Goal: Task Accomplishment & Management: Manage account settings

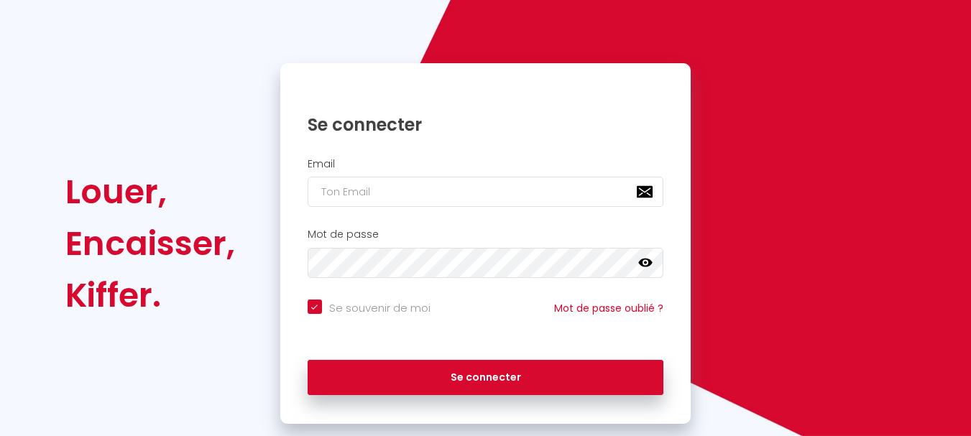
scroll to position [122, 0]
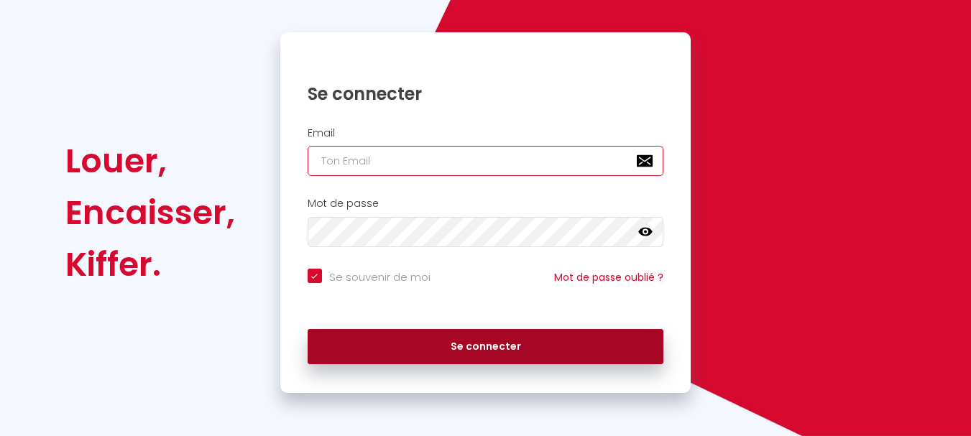
type input "[EMAIL_ADDRESS][DOMAIN_NAME]"
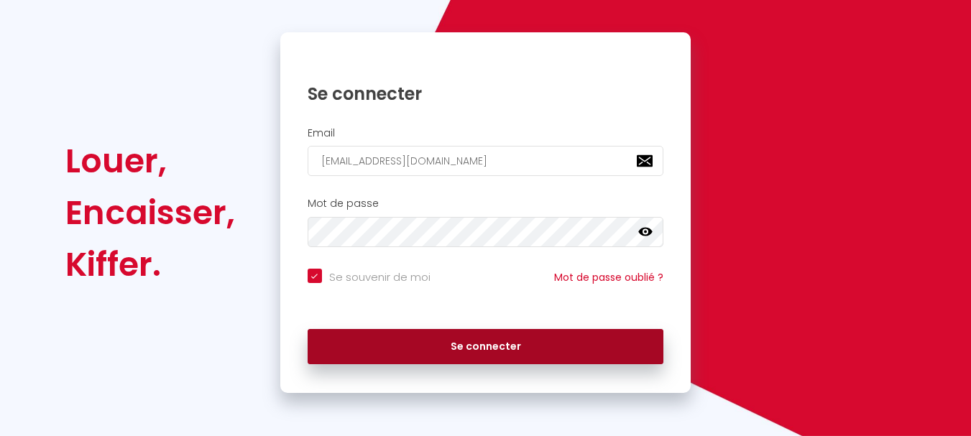
click at [517, 359] on button "Se connecter" at bounding box center [486, 347] width 357 height 36
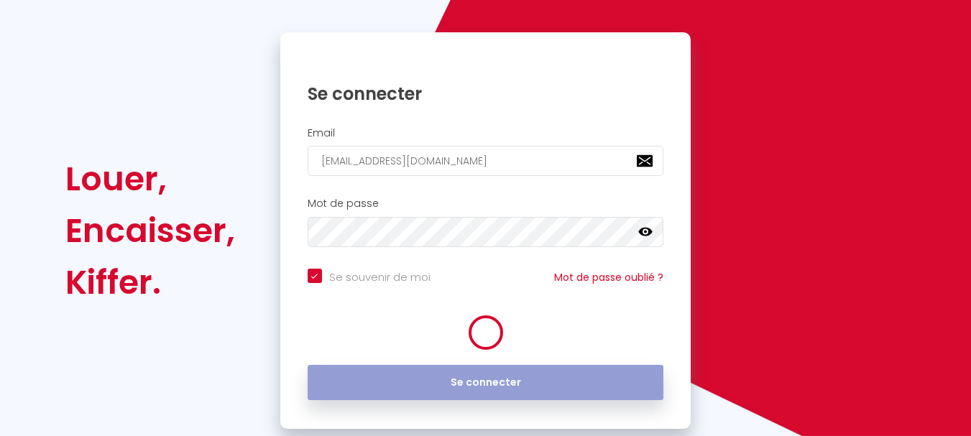
checkbox input "true"
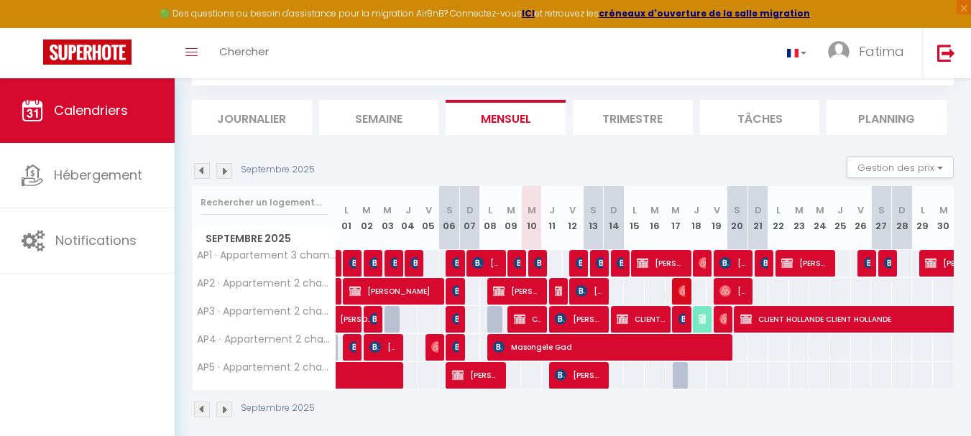
scroll to position [91, 0]
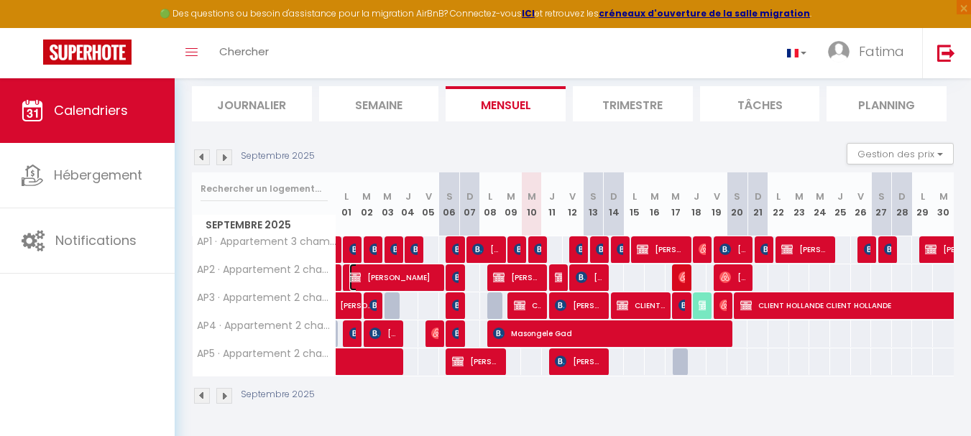
click at [405, 278] on span "[PERSON_NAME]" at bounding box center [394, 277] width 91 height 27
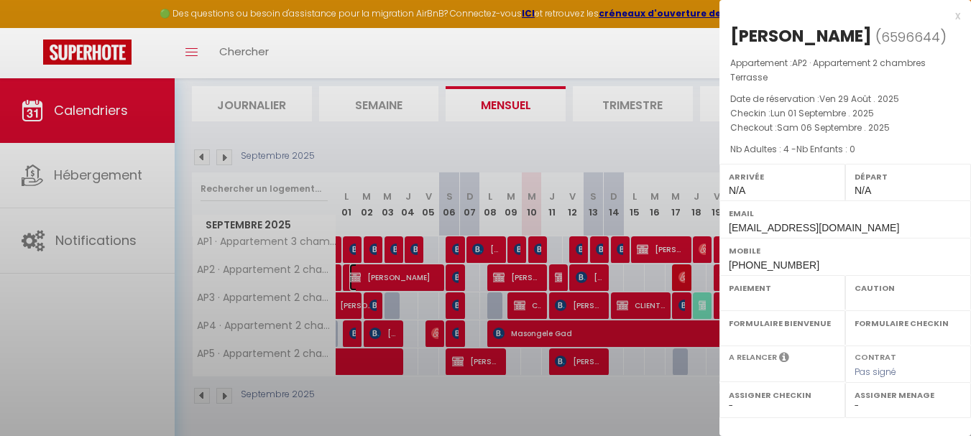
select select "OK"
select select "KO"
select select "0"
select select "1"
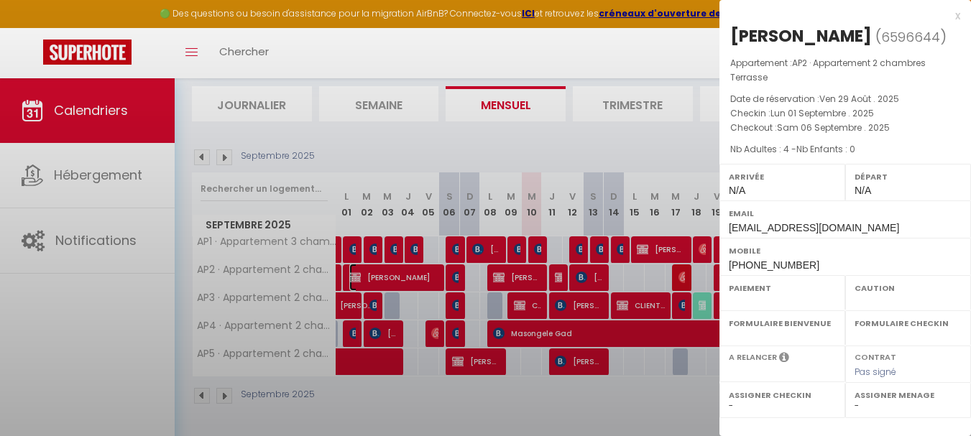
select select
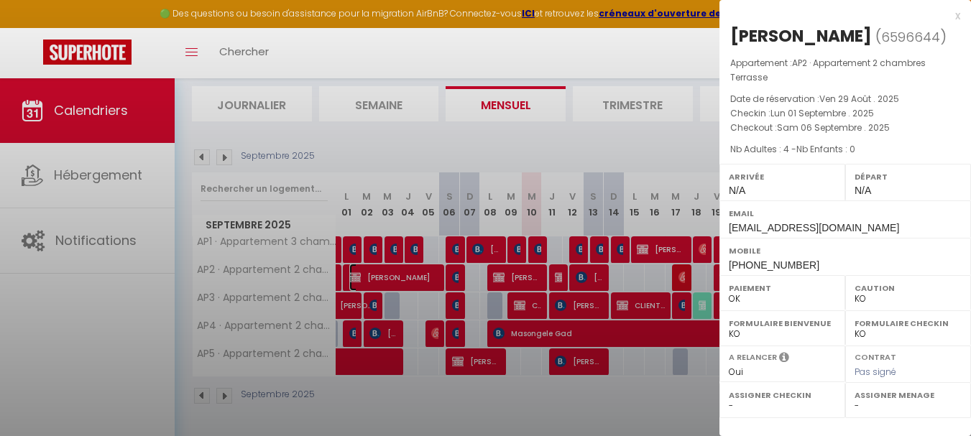
select select "43287"
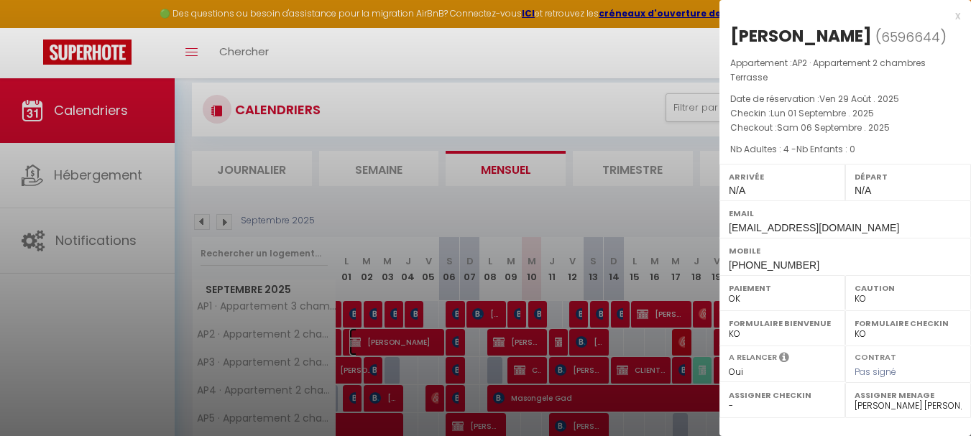
scroll to position [0, 0]
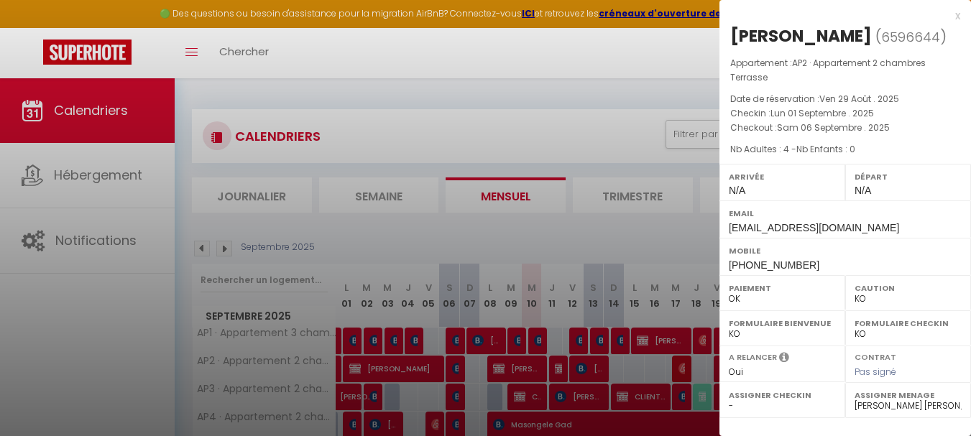
click at [550, 213] on div at bounding box center [485, 218] width 971 height 436
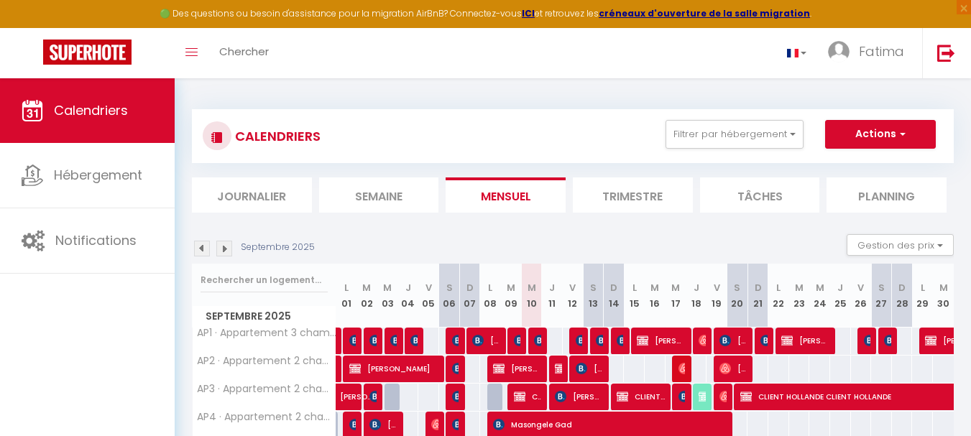
click at [229, 250] on img at bounding box center [224, 249] width 16 height 16
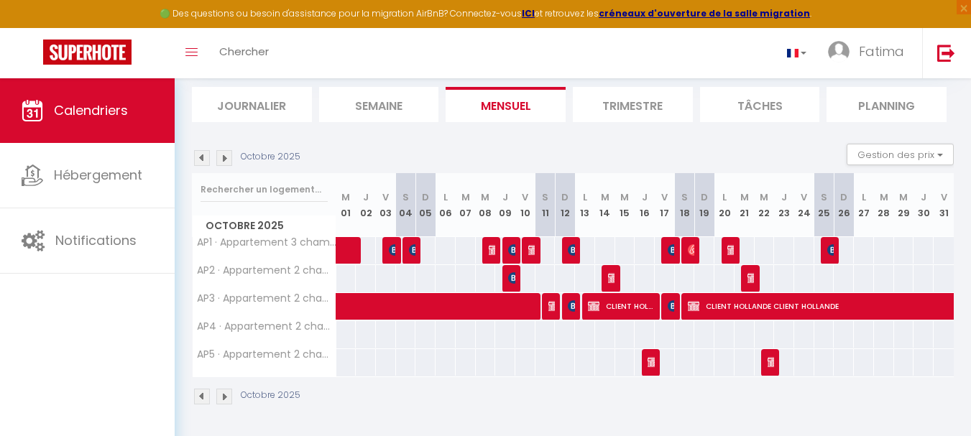
scroll to position [91, 0]
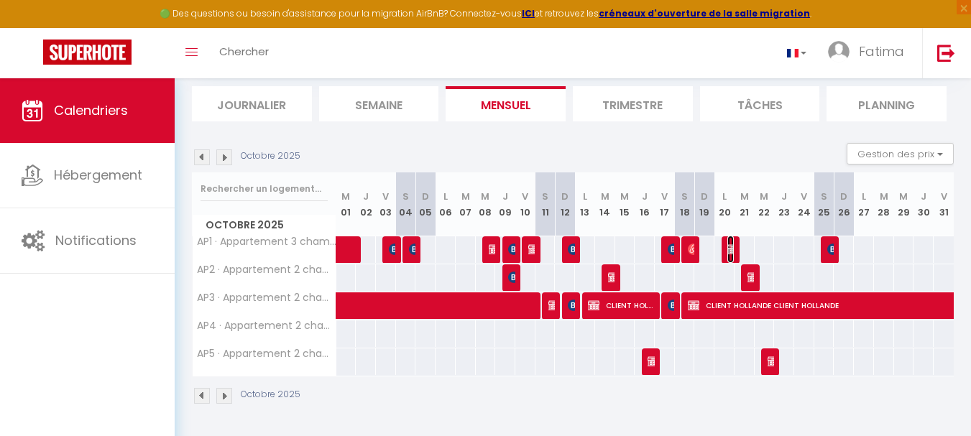
click at [731, 247] on img at bounding box center [734, 250] width 12 height 12
select select
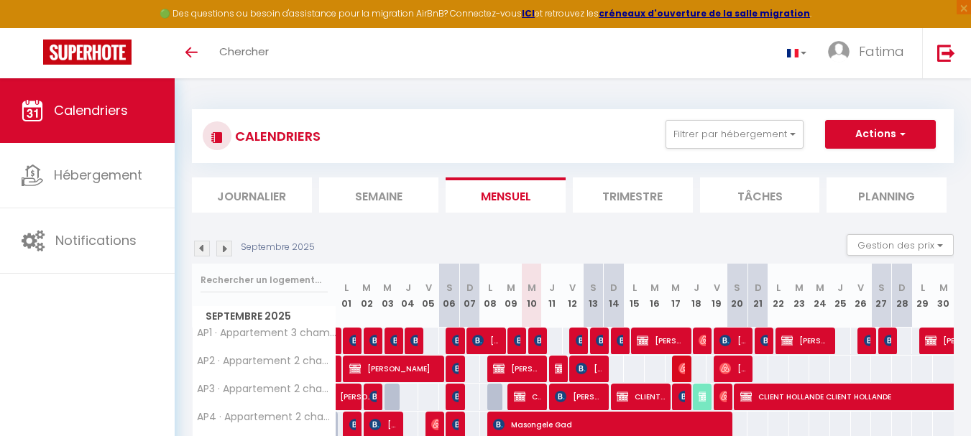
scroll to position [91, 0]
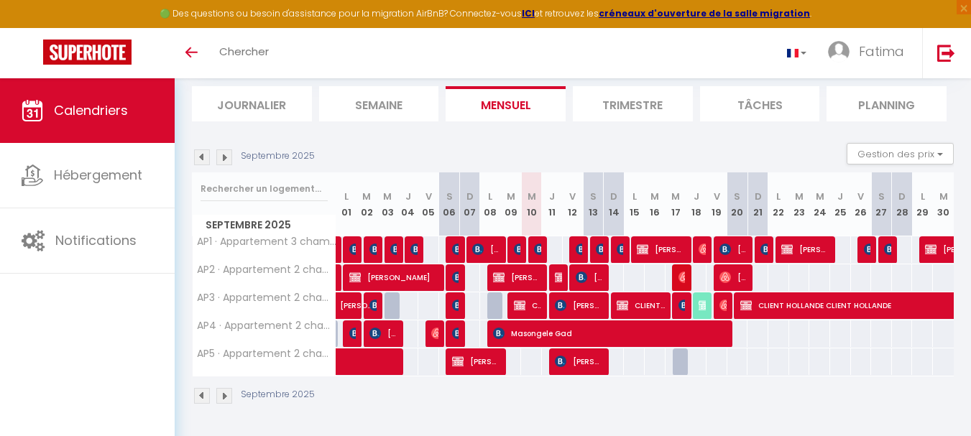
click at [227, 155] on img at bounding box center [224, 158] width 16 height 16
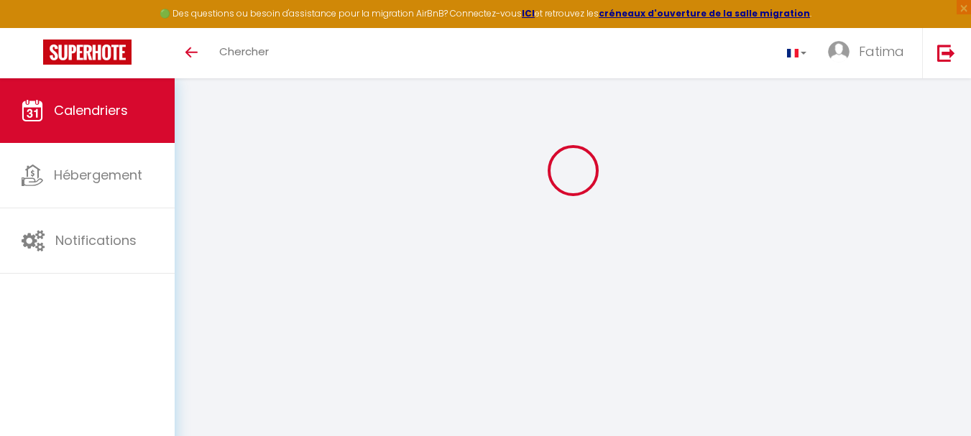
scroll to position [0, 0]
select select
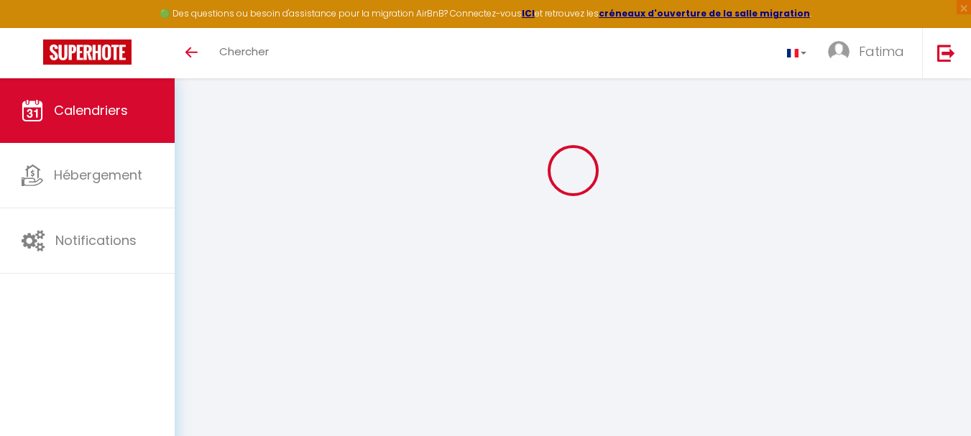
select select
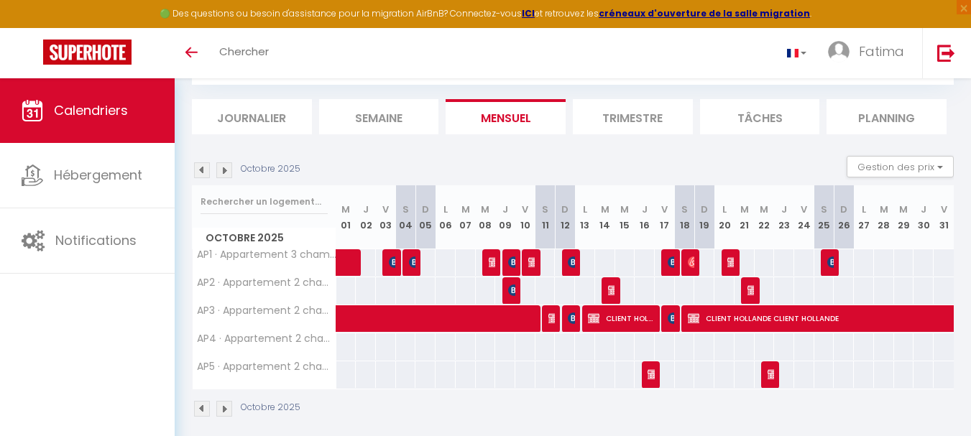
scroll to position [91, 0]
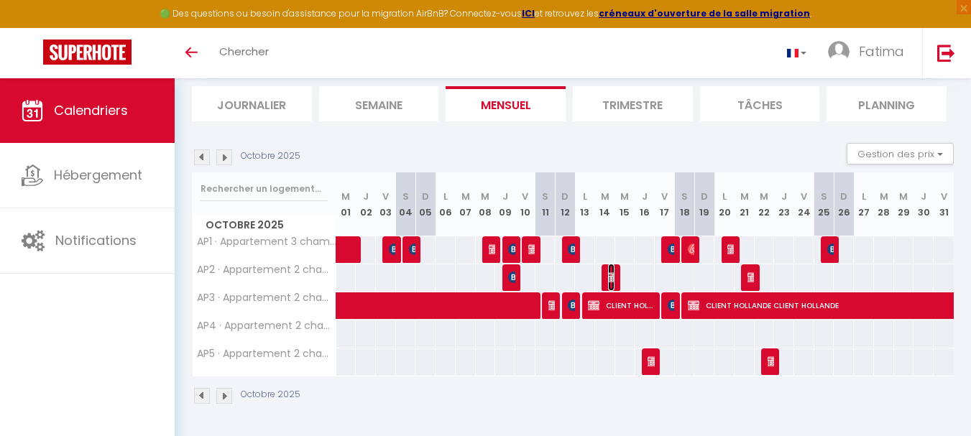
click at [614, 273] on img at bounding box center [614, 278] width 12 height 12
select select "OK"
select select "KO"
select select "0"
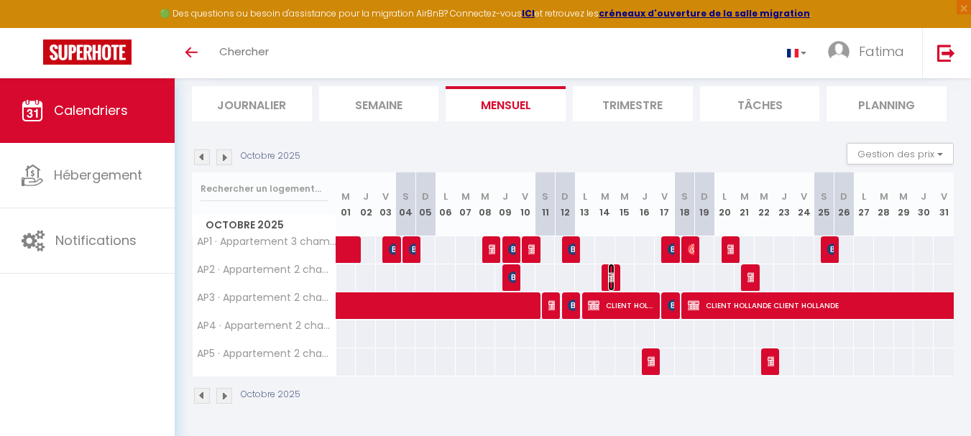
select select "1"
select select
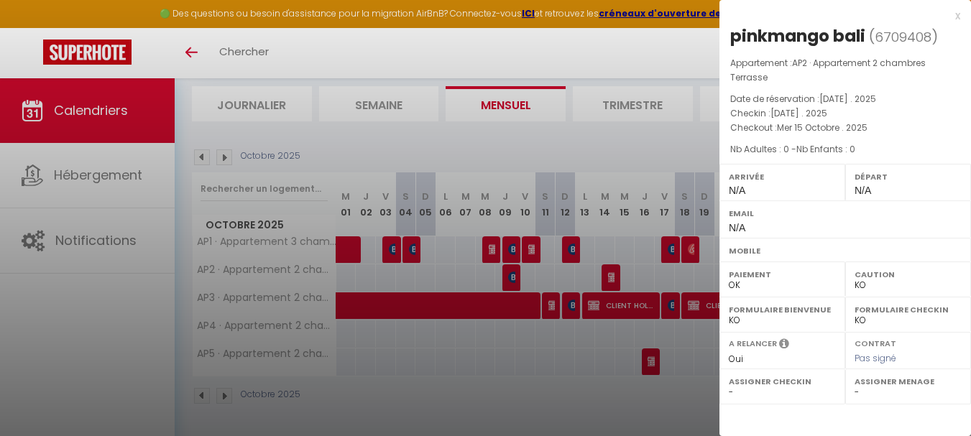
click at [634, 372] on div at bounding box center [485, 218] width 971 height 436
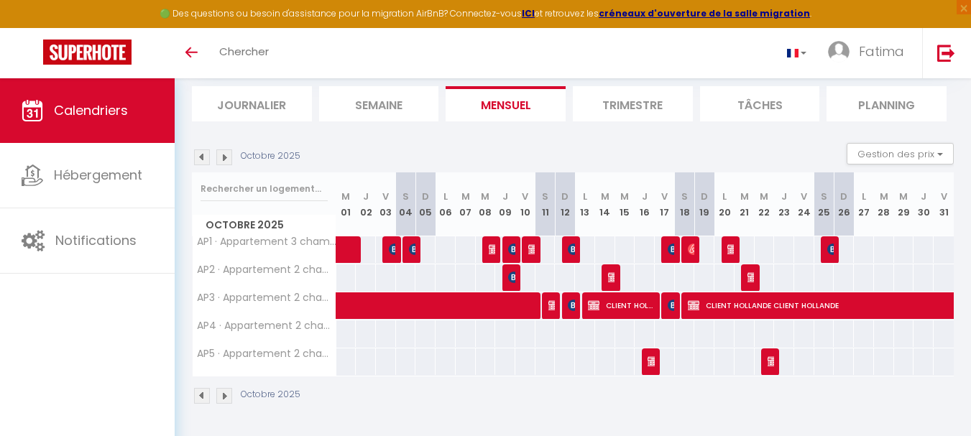
click at [645, 365] on div at bounding box center [652, 362] width 20 height 27
click at [656, 365] on div at bounding box center [650, 362] width 20 height 27
click at [649, 357] on img at bounding box center [654, 362] width 12 height 12
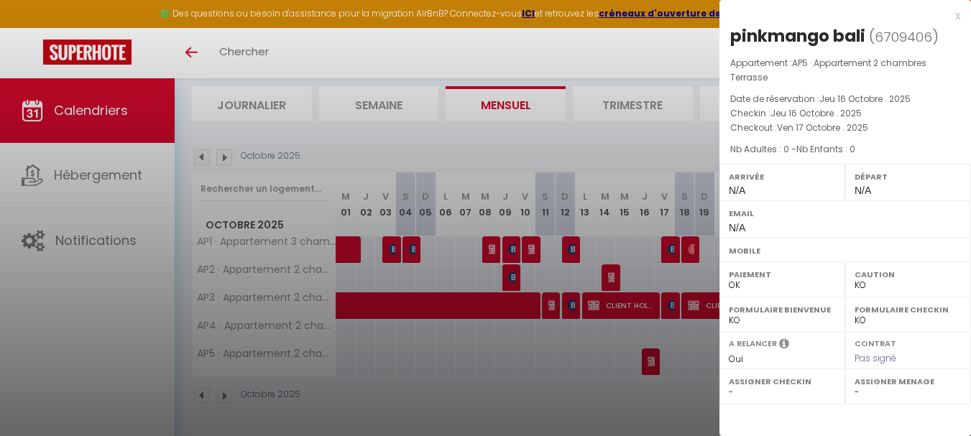
click at [649, 357] on div at bounding box center [485, 218] width 971 height 436
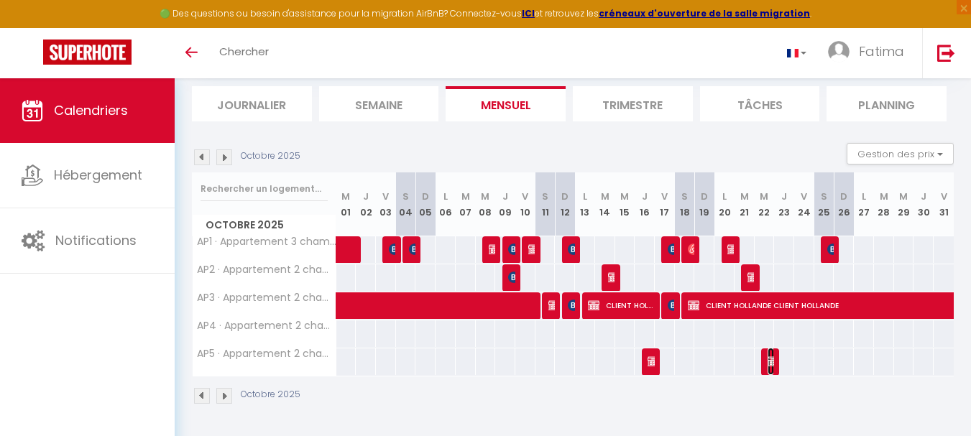
click at [768, 359] on img at bounding box center [774, 362] width 12 height 12
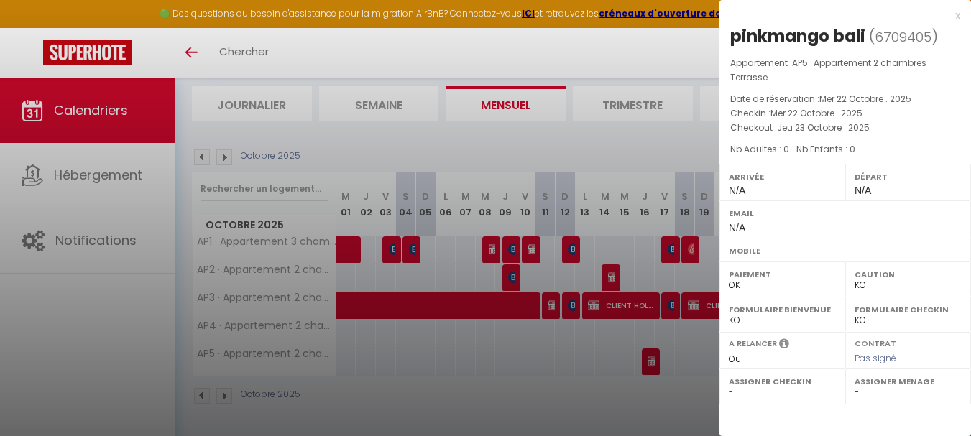
click at [589, 385] on div at bounding box center [485, 218] width 971 height 436
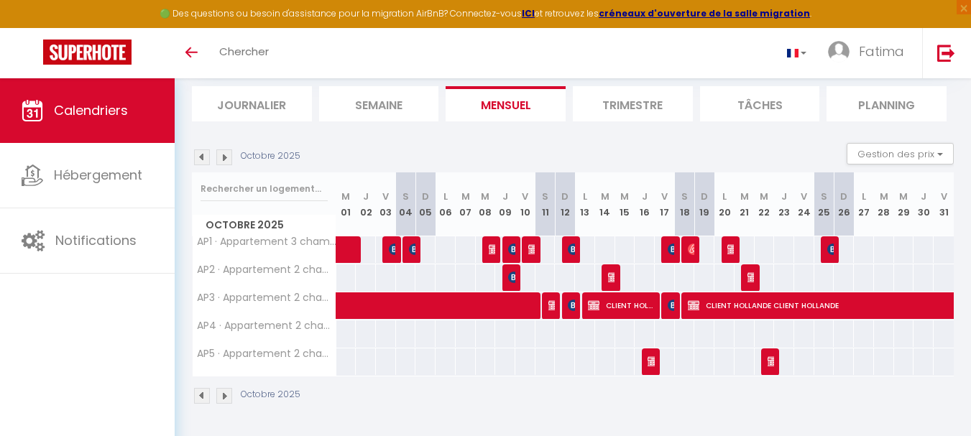
click at [224, 161] on img at bounding box center [224, 158] width 16 height 16
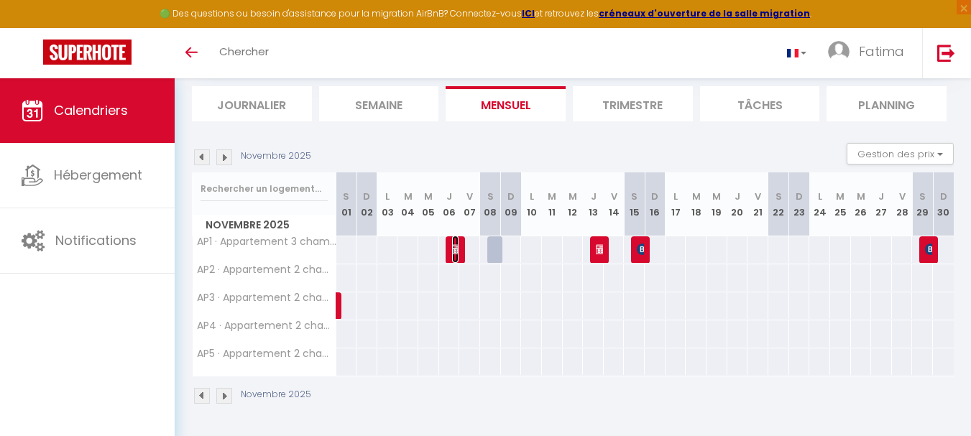
click at [457, 252] on img at bounding box center [458, 250] width 12 height 12
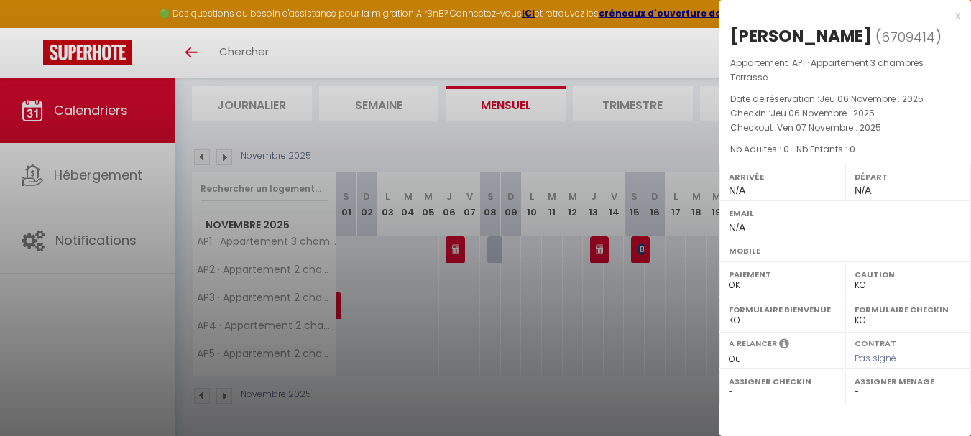
click at [486, 193] on div at bounding box center [485, 218] width 971 height 436
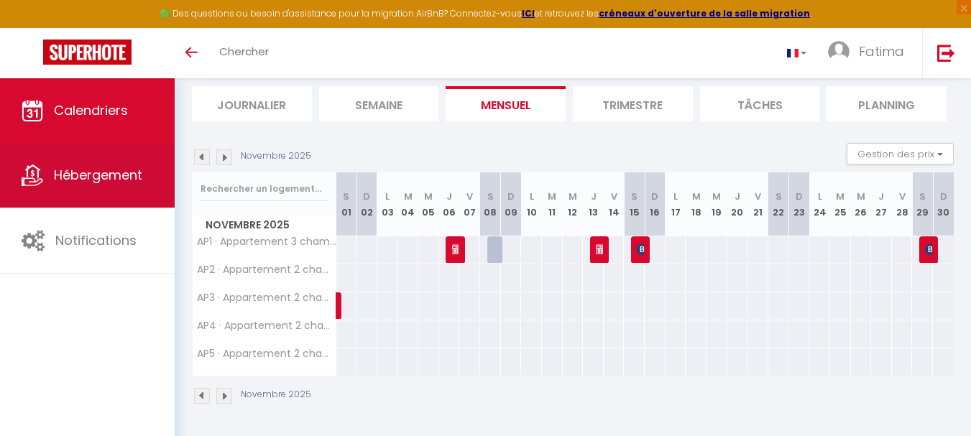
click at [159, 169] on link "Hébergement" at bounding box center [87, 175] width 175 height 65
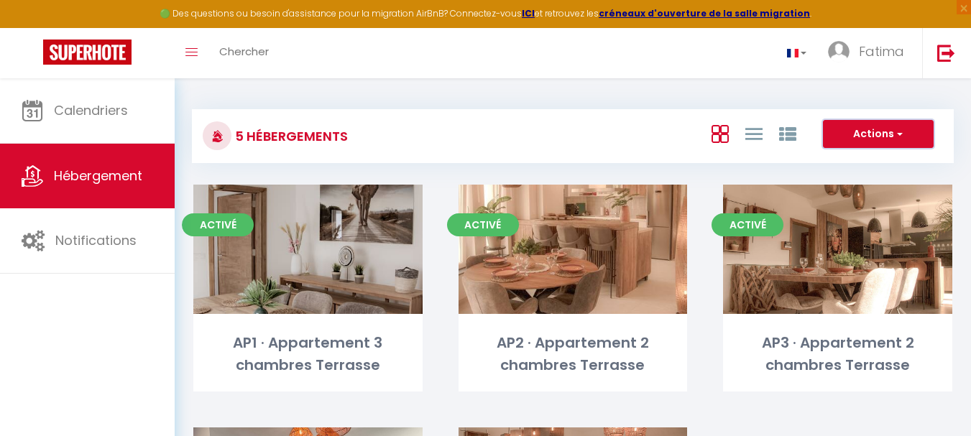
click at [884, 129] on button "Actions" at bounding box center [878, 134] width 111 height 29
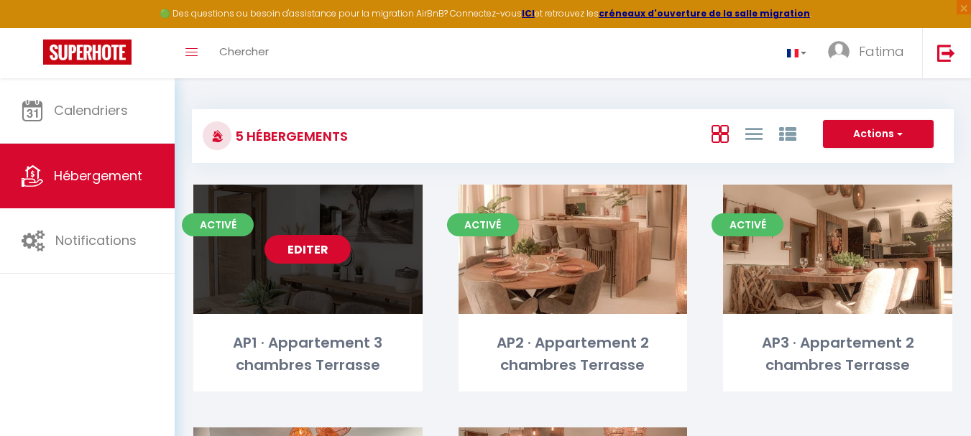
click at [312, 249] on link "Editer" at bounding box center [308, 249] width 86 height 29
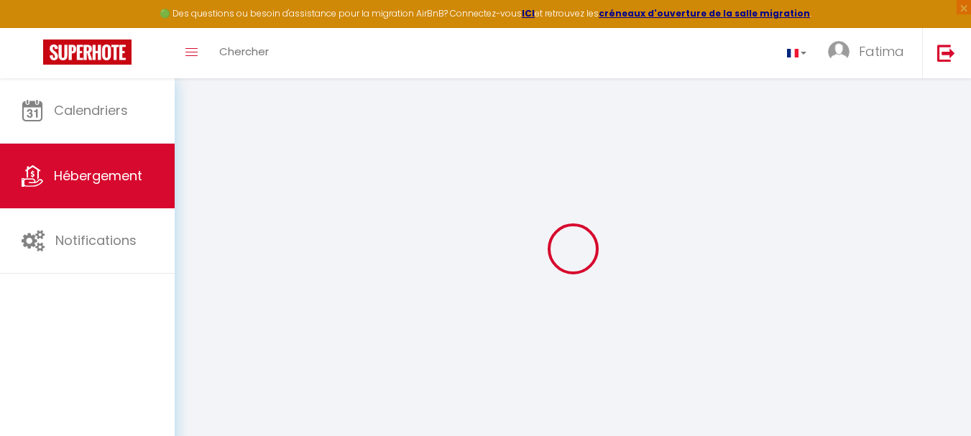
select select
checkbox input "false"
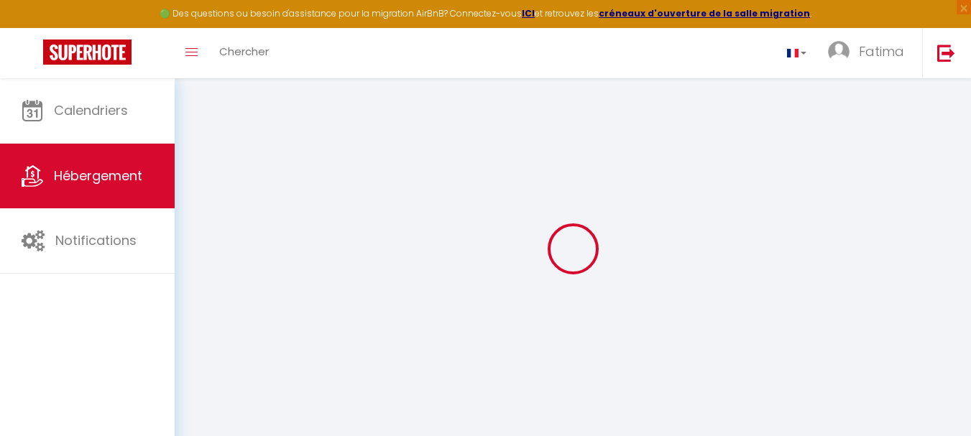
checkbox input "false"
select select
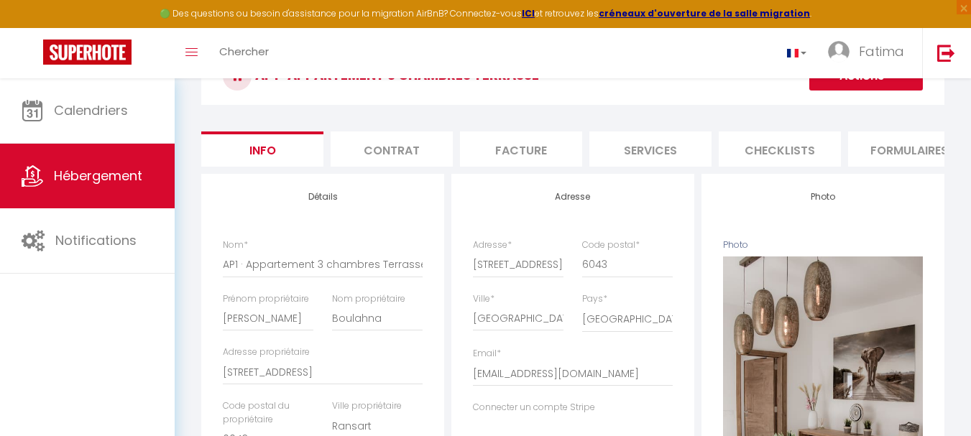
scroll to position [86, 0]
click at [655, 148] on li "Services" at bounding box center [651, 149] width 122 height 35
select select
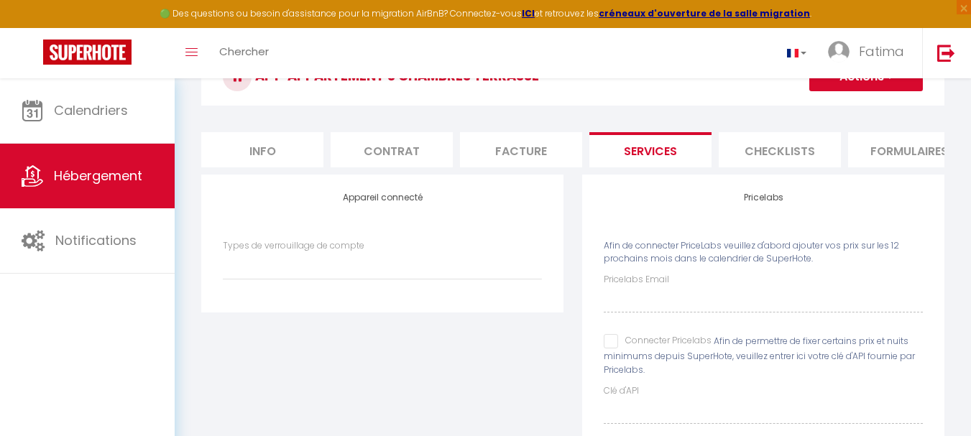
click at [536, 149] on li "Facture" at bounding box center [521, 149] width 122 height 35
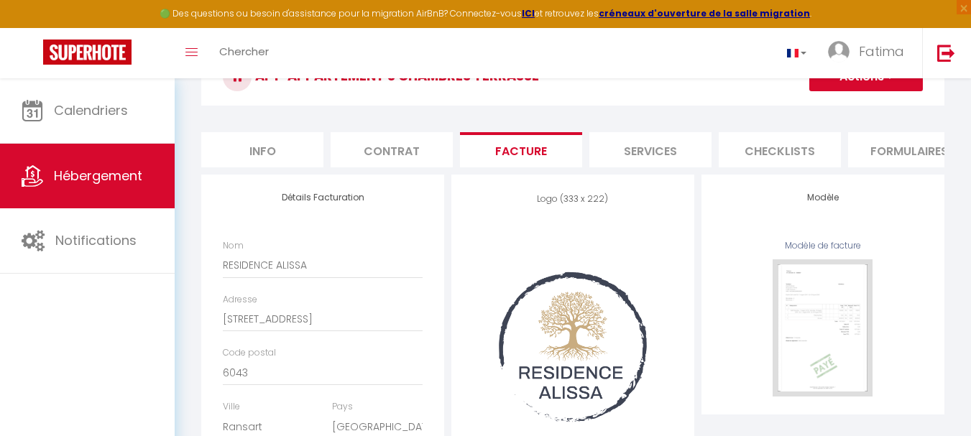
click at [771, 143] on li "Checklists" at bounding box center [780, 149] width 122 height 35
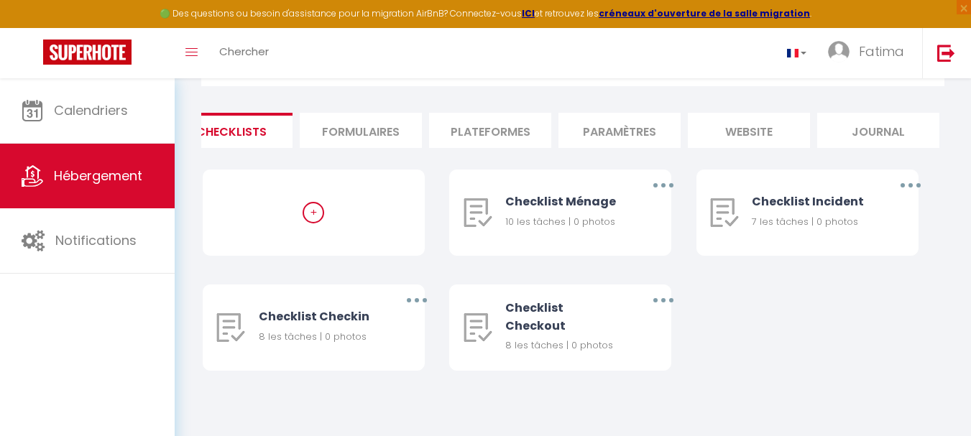
scroll to position [0, 551]
click at [639, 122] on li "Paramètres" at bounding box center [618, 130] width 122 height 35
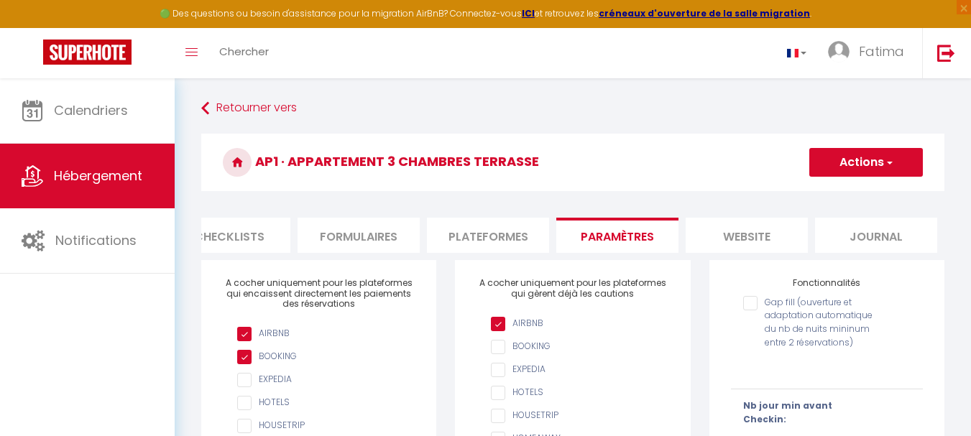
click at [748, 234] on li "website" at bounding box center [747, 235] width 122 height 35
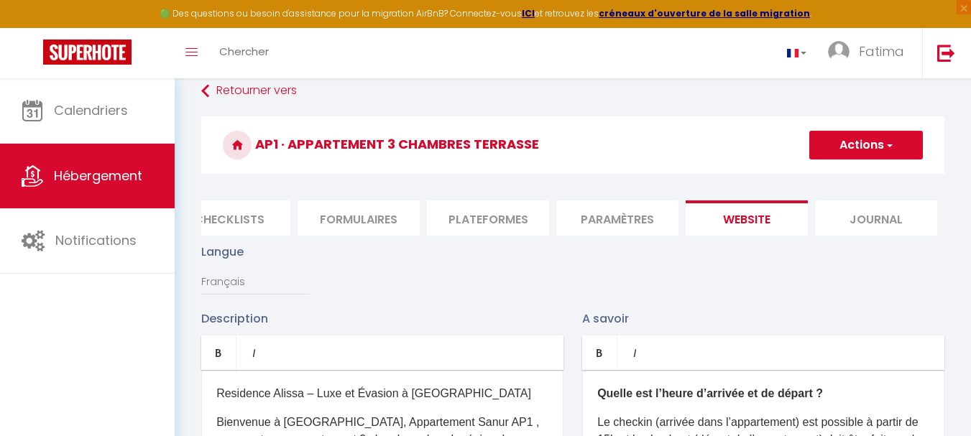
scroll to position [17, 0]
click at [879, 227] on li "Journal" at bounding box center [876, 218] width 122 height 35
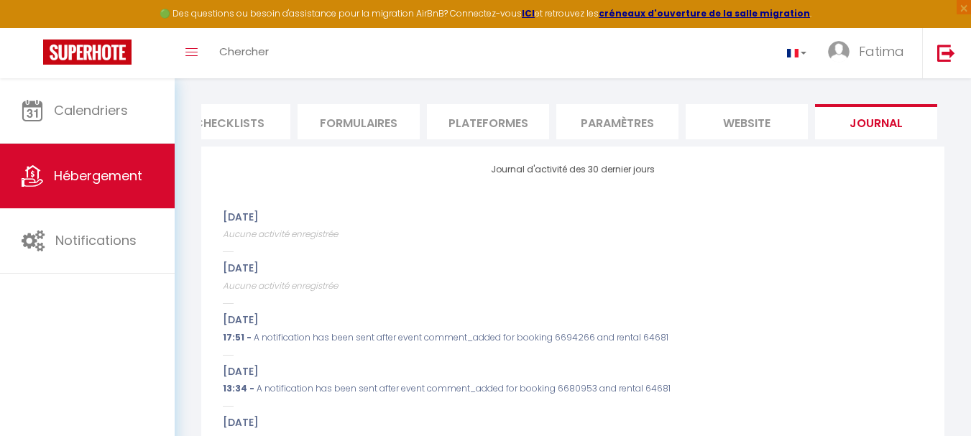
scroll to position [113, 0]
click at [493, 114] on li "Plateformes" at bounding box center [488, 122] width 122 height 35
select select
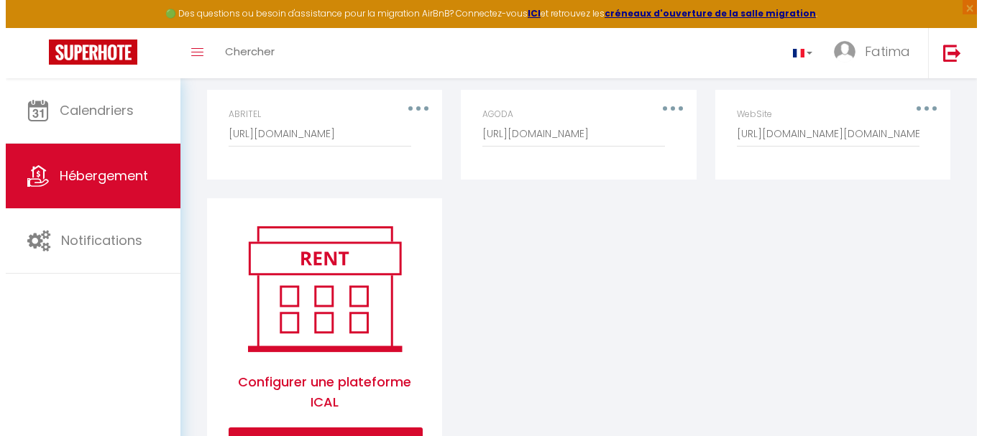
scroll to position [728, 0]
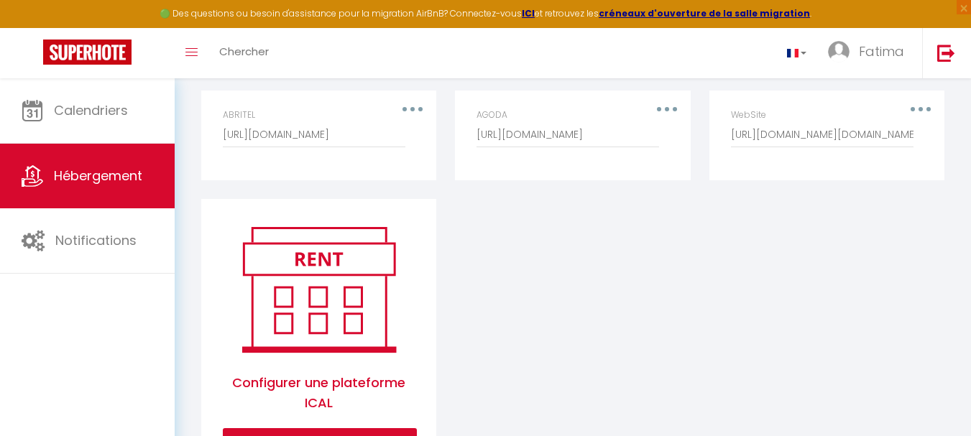
click at [922, 116] on button "button" at bounding box center [921, 109] width 40 height 23
click at [859, 150] on button "Editer" at bounding box center [884, 141] width 106 height 24
type input "WebSite"
type input "https://residence-alissa.com/?feed=mphb.ics&accommodation_id=397"
select select "1"
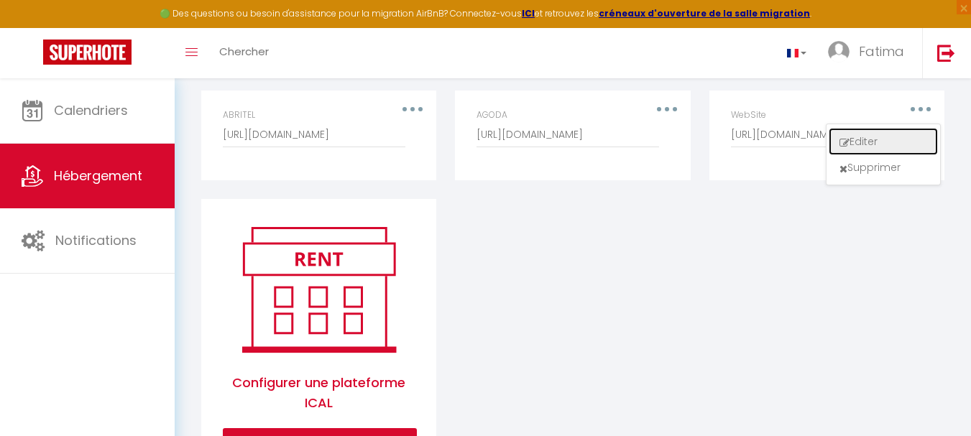
select select
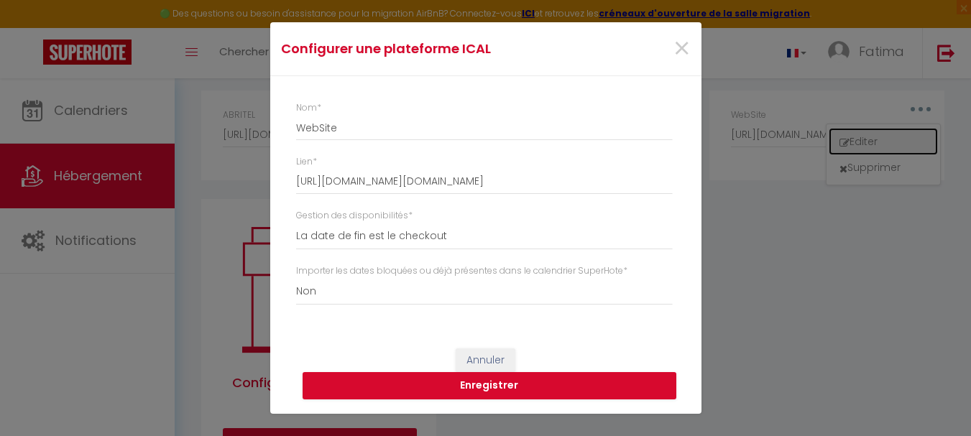
scroll to position [0, 540]
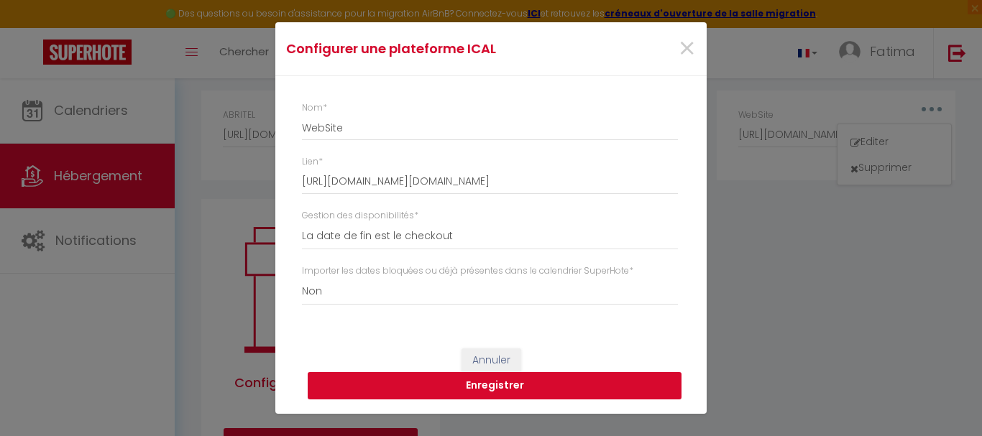
click at [506, 386] on button "Enregistrer" at bounding box center [495, 385] width 374 height 27
select select
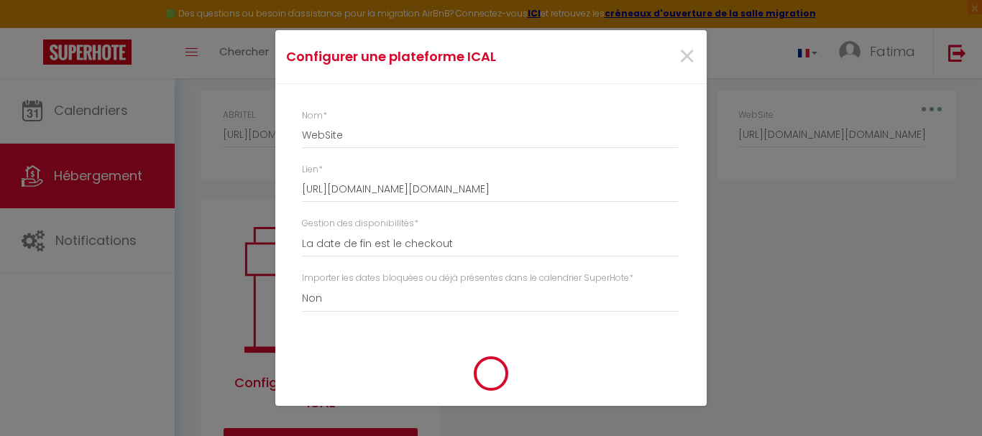
select select
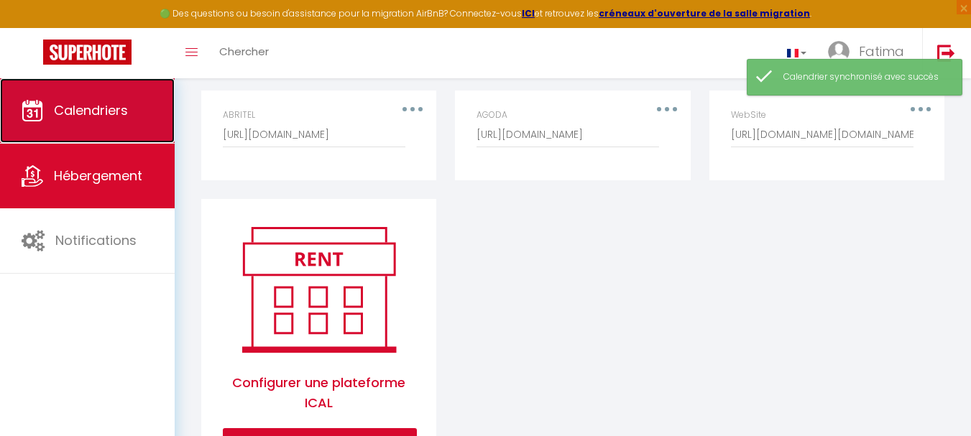
click at [112, 127] on link "Calendriers" at bounding box center [87, 110] width 175 height 65
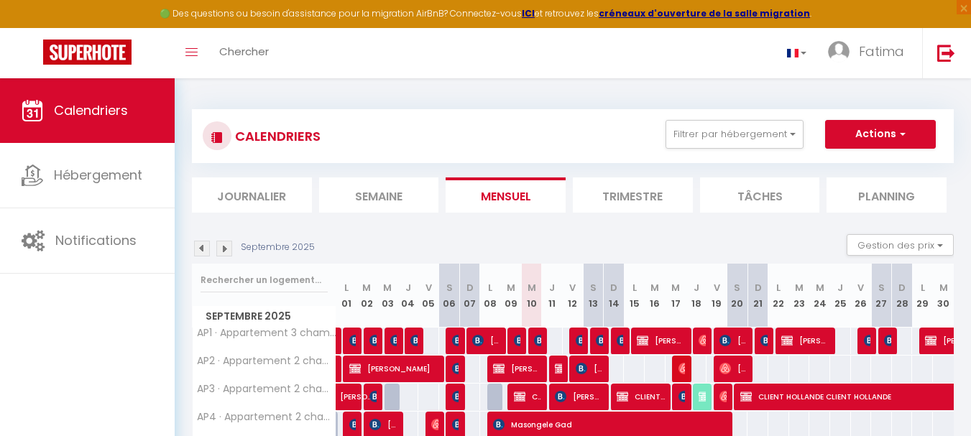
click at [222, 242] on img at bounding box center [224, 249] width 16 height 16
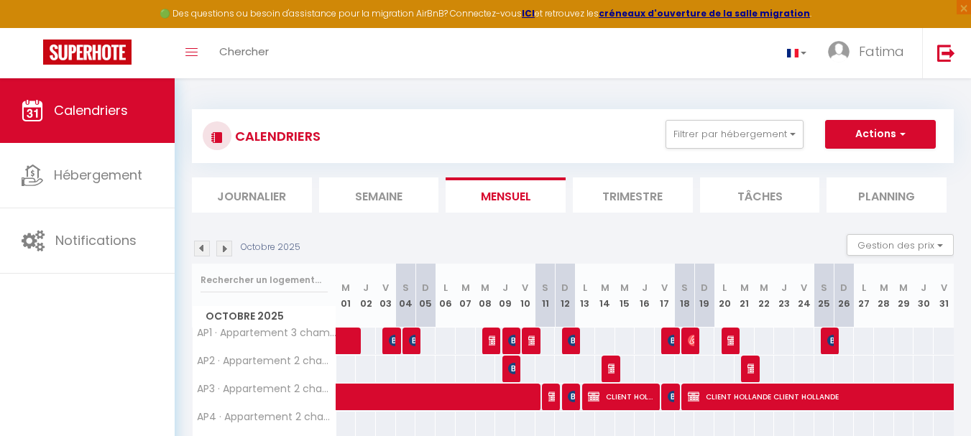
click at [222, 242] on img at bounding box center [224, 249] width 16 height 16
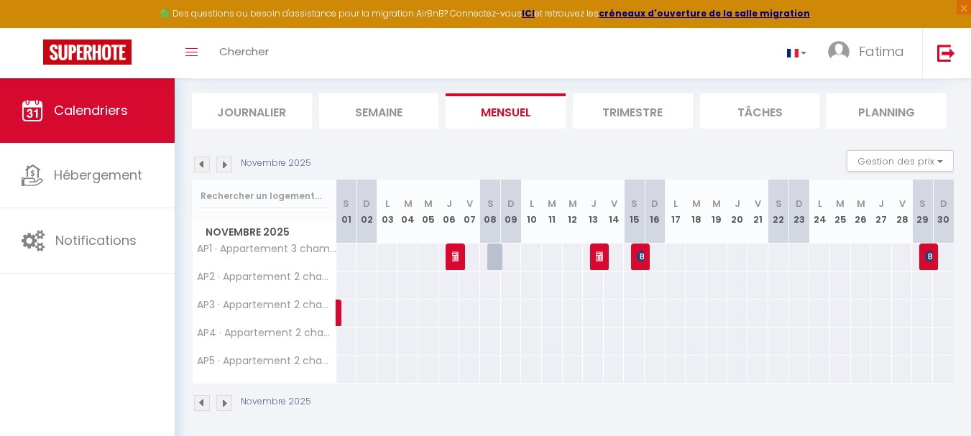
scroll to position [91, 0]
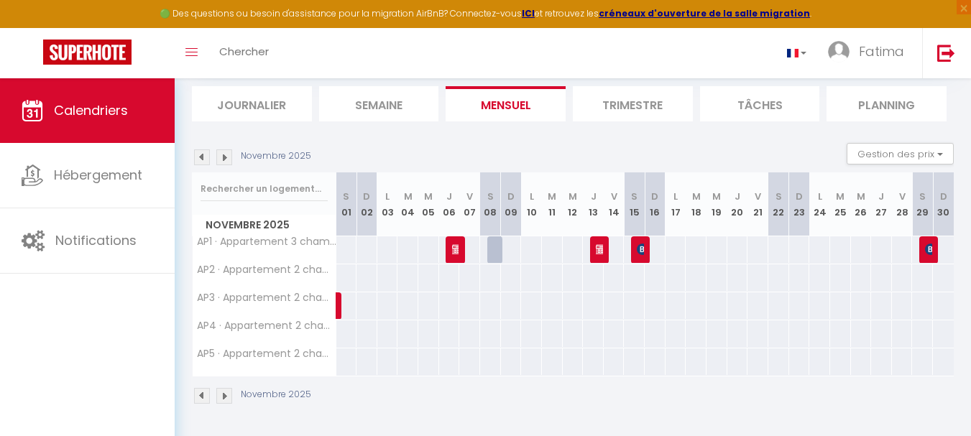
click at [460, 251] on div at bounding box center [454, 250] width 21 height 27
click at [455, 250] on img at bounding box center [458, 250] width 12 height 12
select select "OK"
select select "KO"
select select "0"
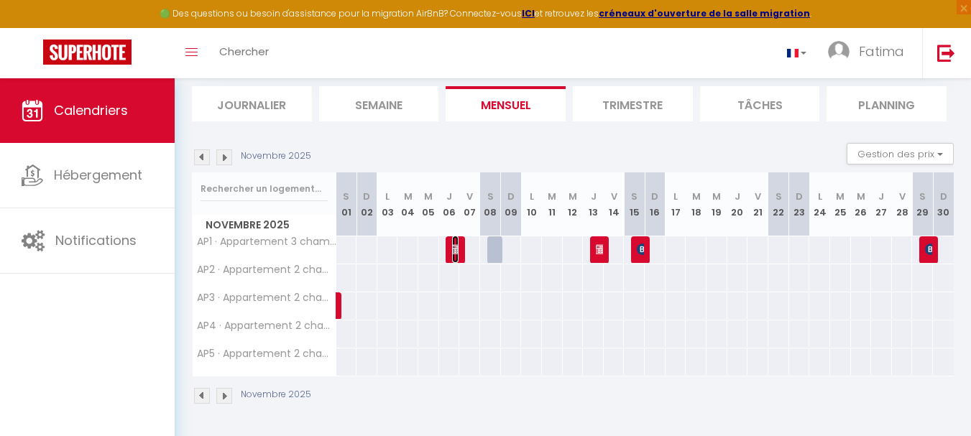
select select "0"
select select "1"
select select
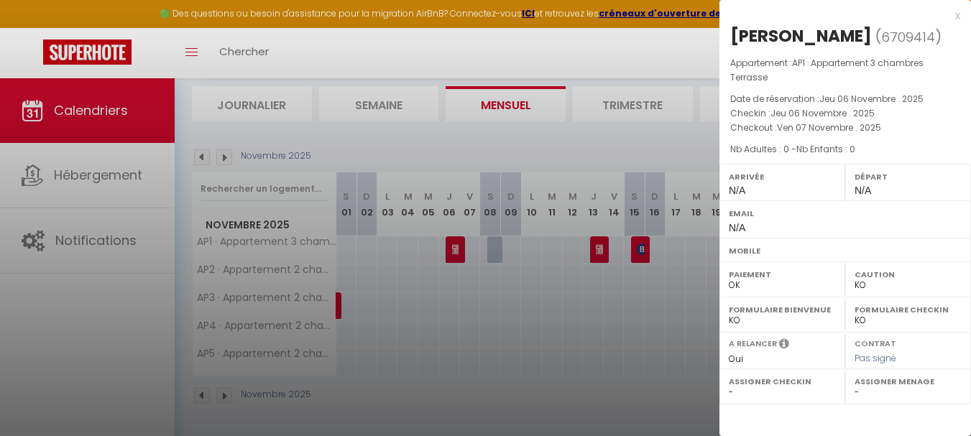
click at [892, 39] on span "6709414" at bounding box center [909, 37] width 54 height 18
click at [809, 23] on div "x" at bounding box center [840, 15] width 241 height 17
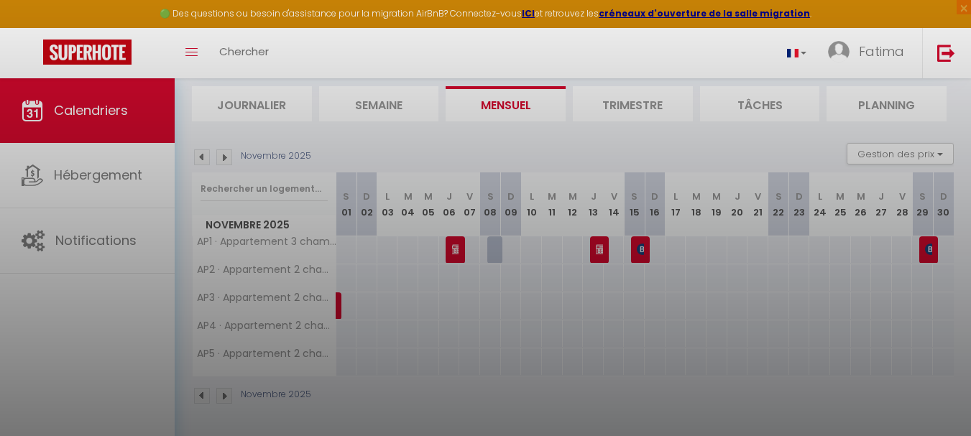
click at [809, 23] on div at bounding box center [485, 218] width 971 height 436
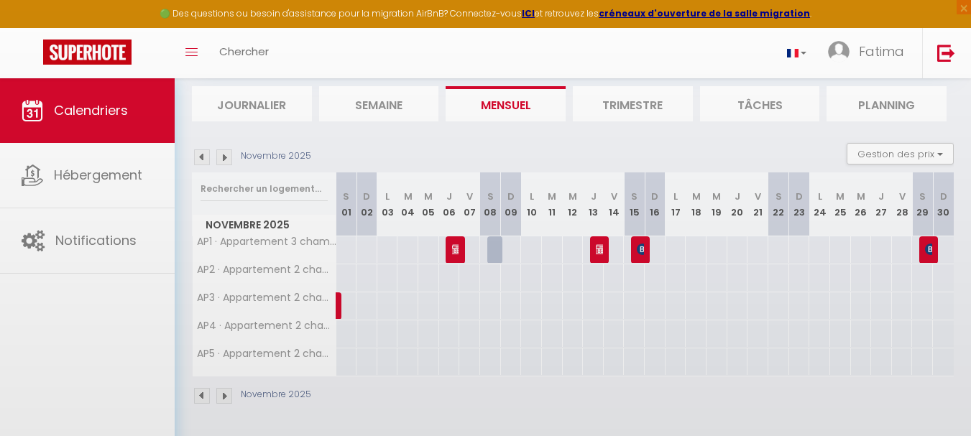
click at [809, 23] on div at bounding box center [485, 218] width 971 height 436
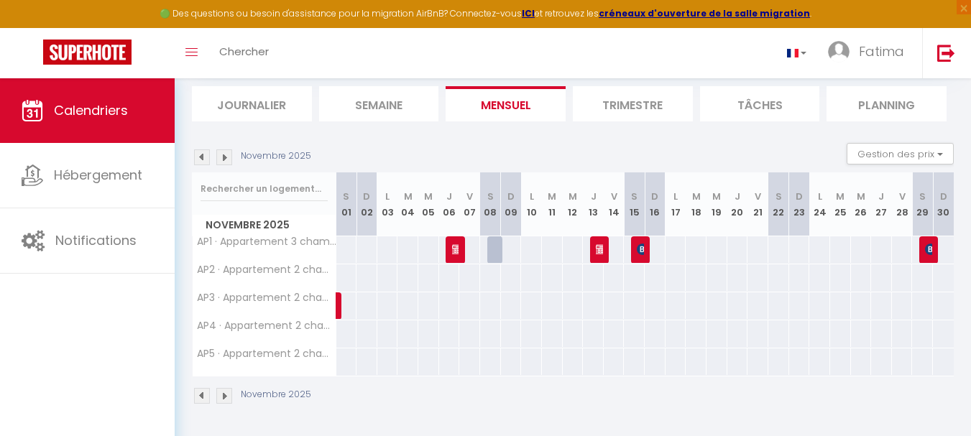
click at [460, 250] on div at bounding box center [454, 250] width 21 height 27
click at [455, 251] on img at bounding box center [458, 250] width 12 height 12
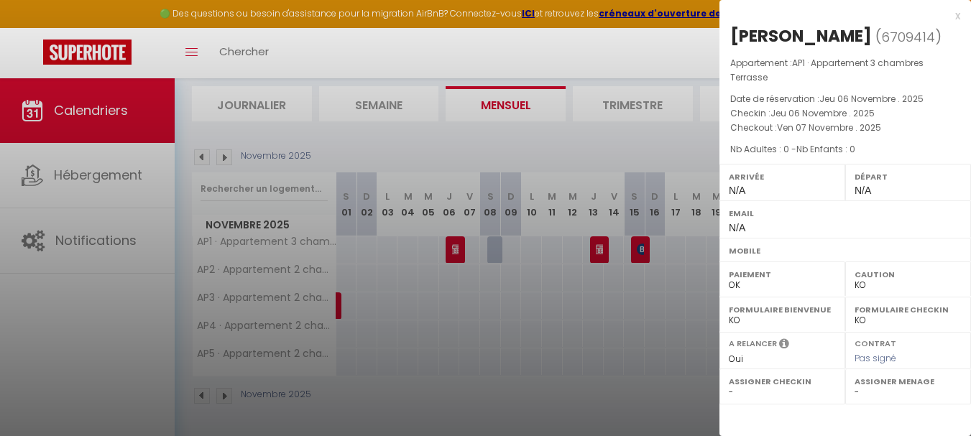
click at [442, 157] on div at bounding box center [485, 218] width 971 height 436
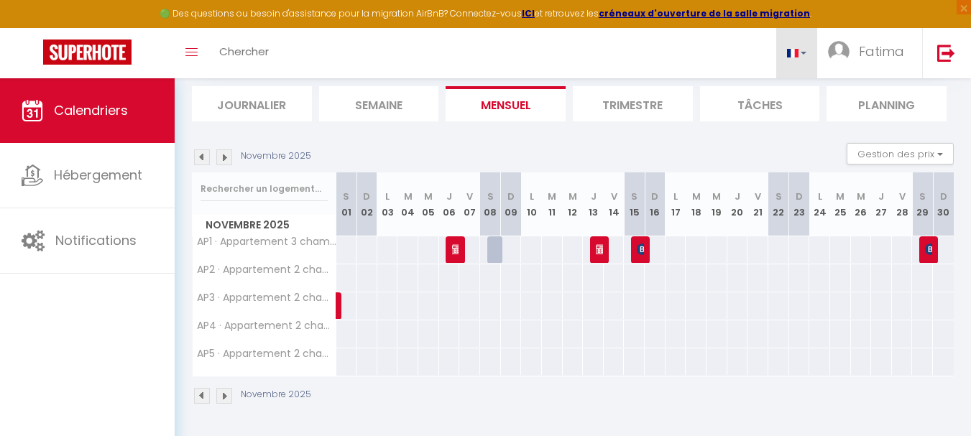
click at [792, 67] on link at bounding box center [798, 53] width 42 height 50
click at [194, 45] on link "Toggle menubar" at bounding box center [192, 53] width 34 height 50
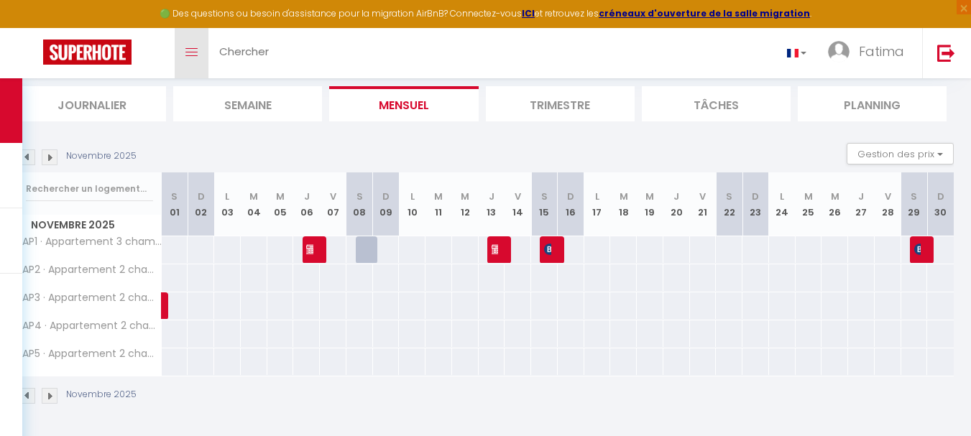
click at [193, 52] on span at bounding box center [192, 52] width 12 height 1
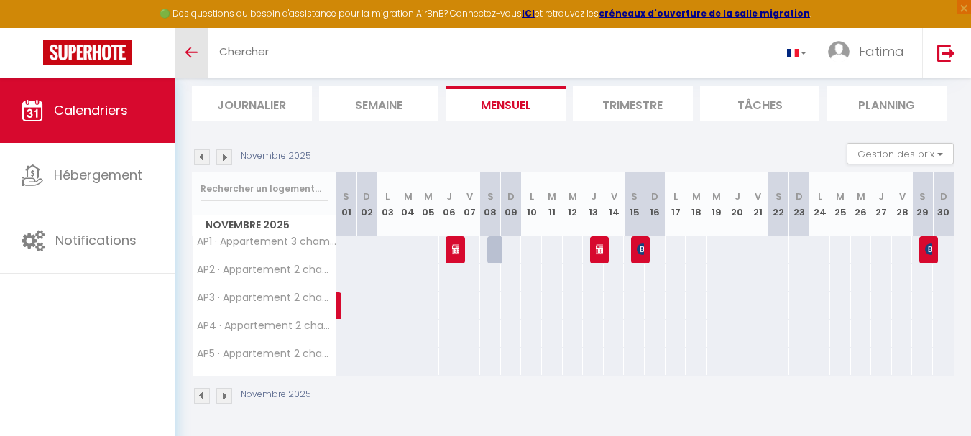
click at [199, 60] on link "Toggle menubar" at bounding box center [192, 53] width 34 height 50
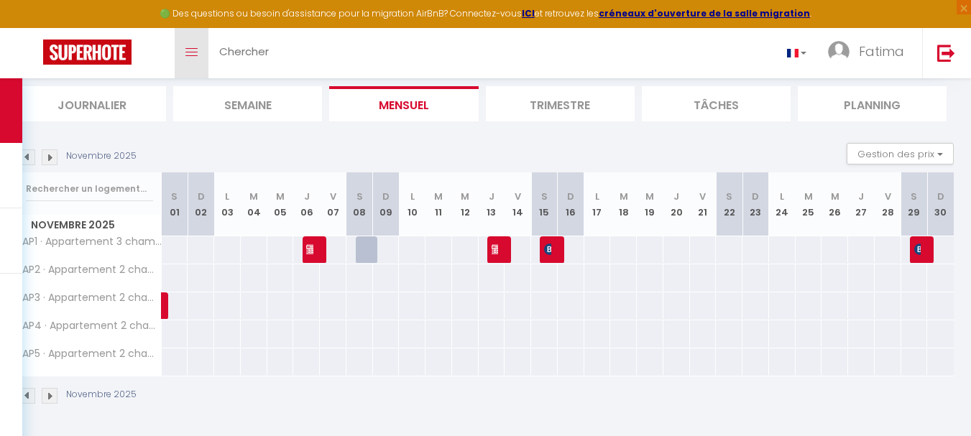
click at [199, 60] on link "Toggle menubar" at bounding box center [192, 53] width 34 height 50
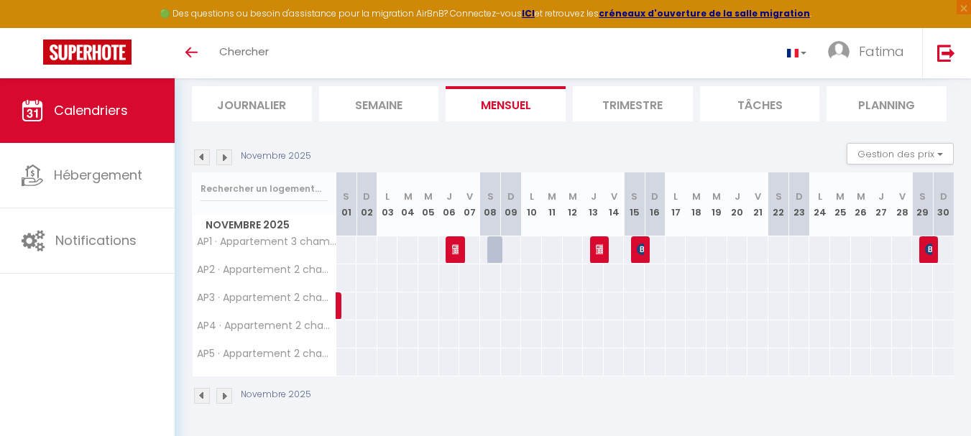
click at [593, 253] on div at bounding box center [600, 250] width 21 height 27
click at [598, 244] on img at bounding box center [602, 250] width 12 height 12
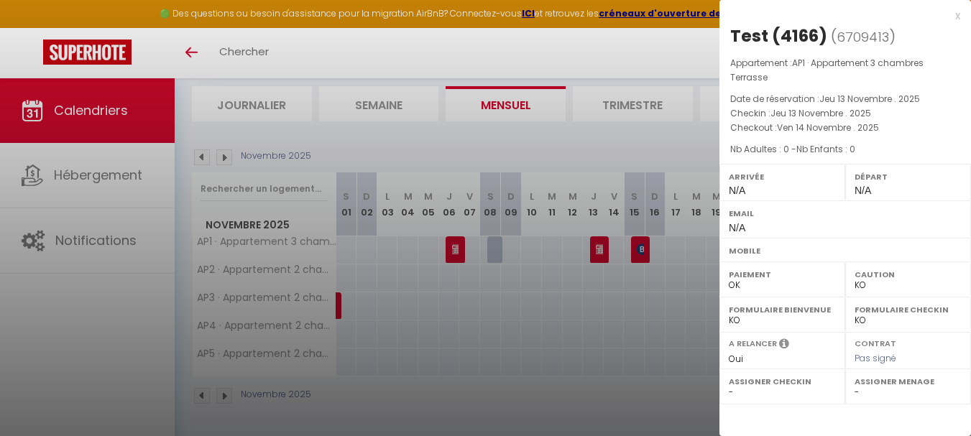
click at [733, 280] on label "Paiement" at bounding box center [782, 274] width 107 height 14
click at [733, 284] on select "OK KO" at bounding box center [782, 285] width 107 height 13
click at [747, 280] on label "Paiement" at bounding box center [782, 274] width 107 height 14
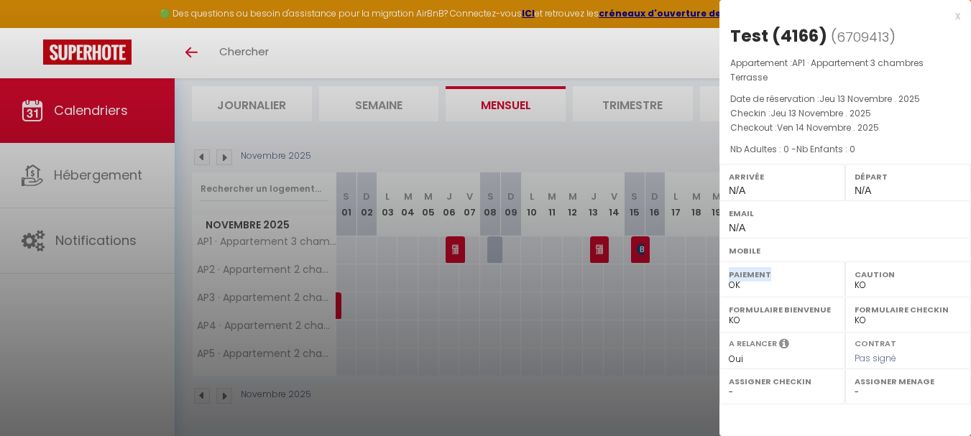
click at [747, 280] on label "Paiement" at bounding box center [782, 274] width 107 height 14
click at [739, 285] on select "OK KO" at bounding box center [782, 285] width 107 height 13
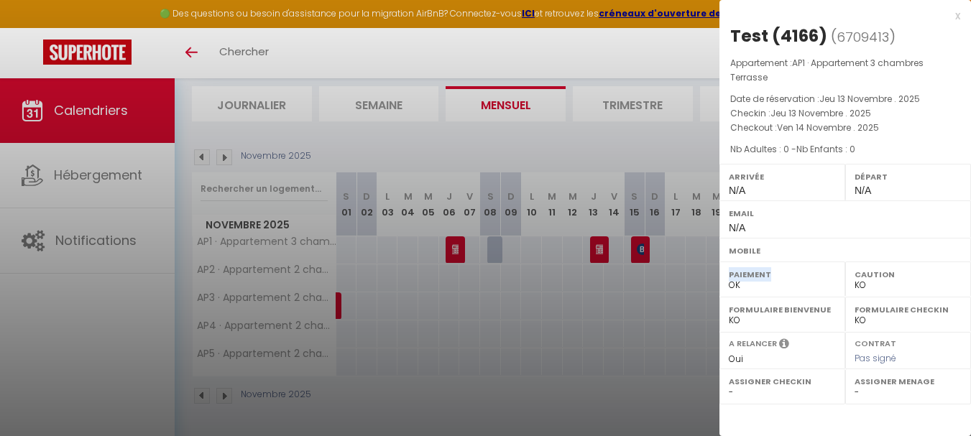
click at [739, 285] on select "OK KO" at bounding box center [782, 285] width 107 height 13
select select "KO"
click at [729, 279] on select "OK KO" at bounding box center [782, 285] width 107 height 13
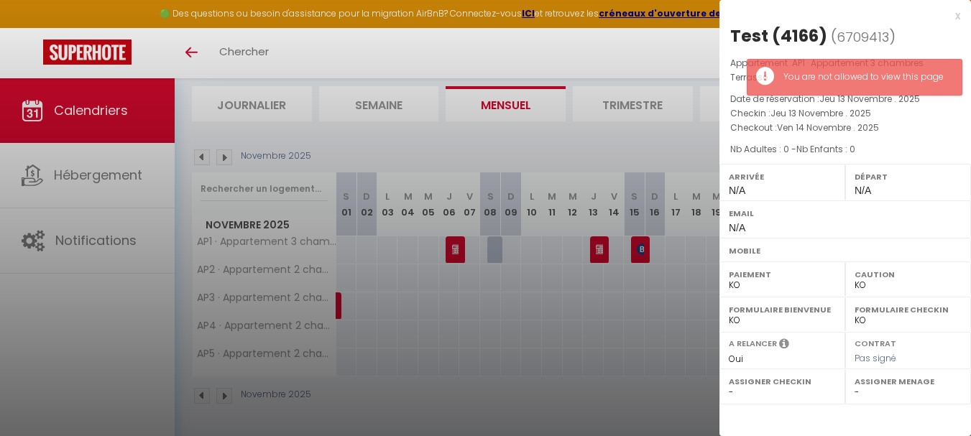
click at [959, 17] on div "x" at bounding box center [840, 15] width 241 height 17
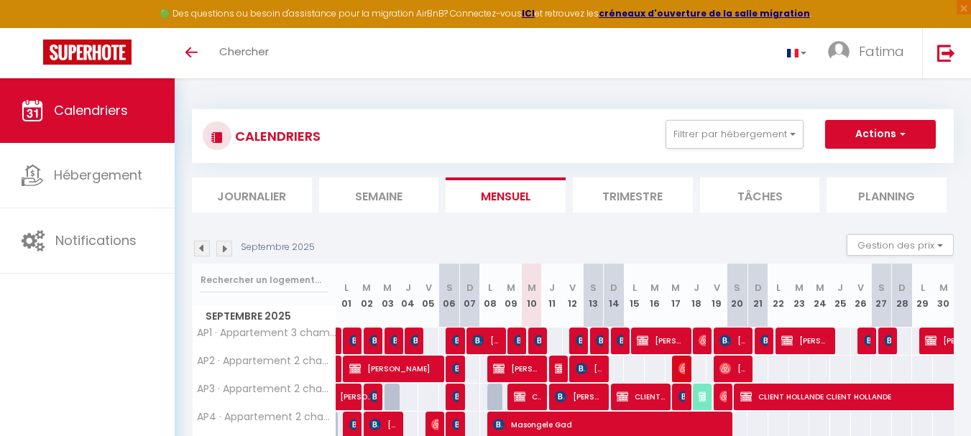
scroll to position [91, 0]
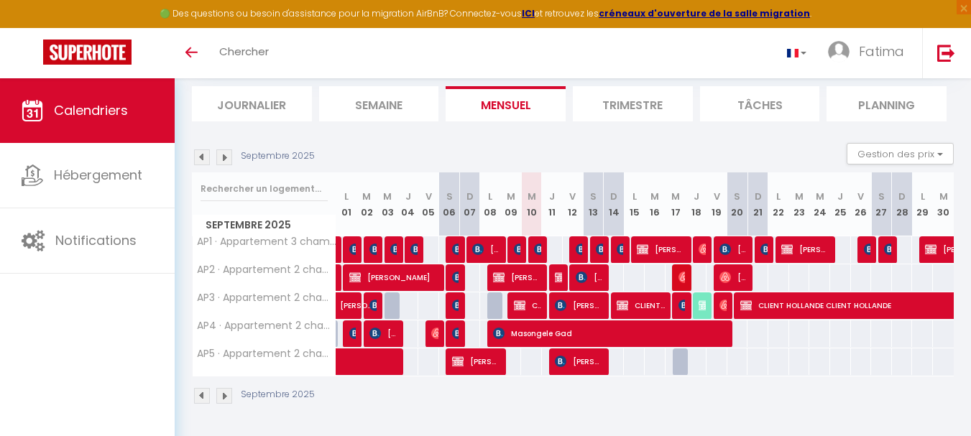
click at [224, 153] on img at bounding box center [224, 158] width 16 height 16
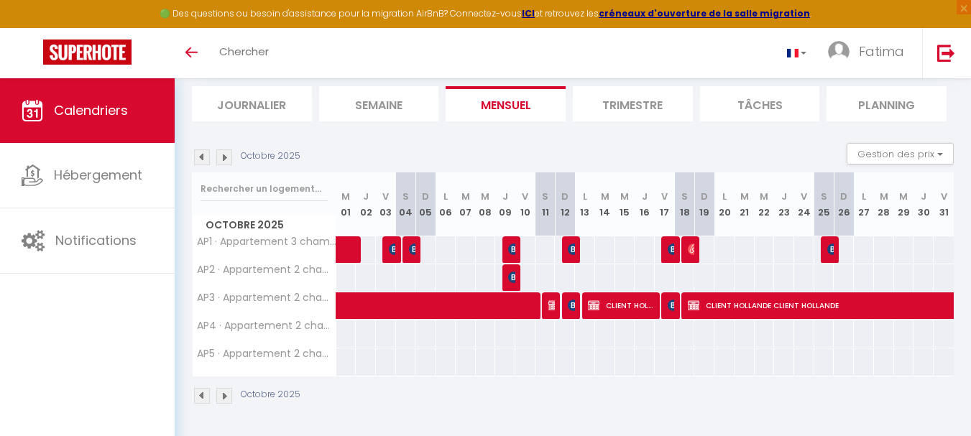
click at [224, 153] on img at bounding box center [224, 158] width 16 height 16
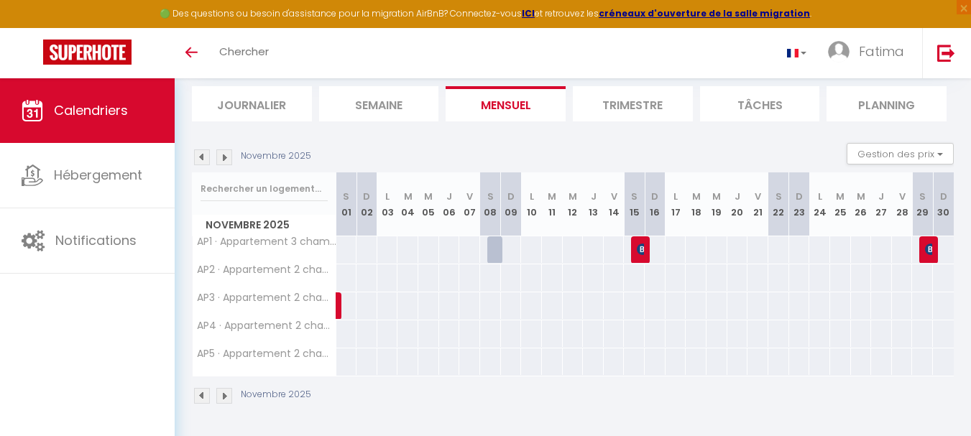
click at [224, 153] on img at bounding box center [224, 158] width 16 height 16
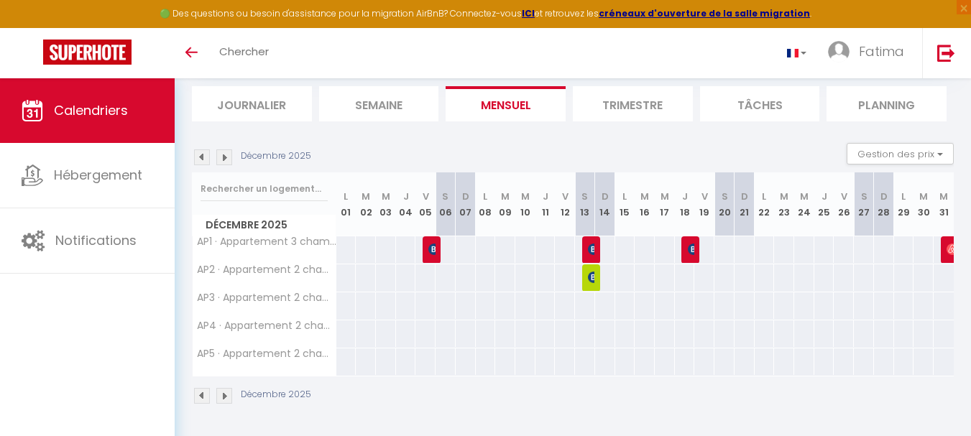
click at [224, 153] on img at bounding box center [224, 158] width 16 height 16
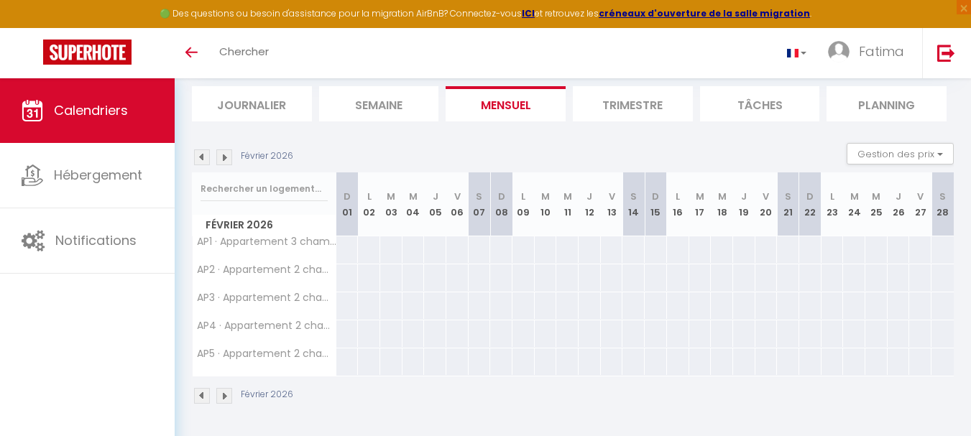
click at [224, 153] on img at bounding box center [224, 158] width 16 height 16
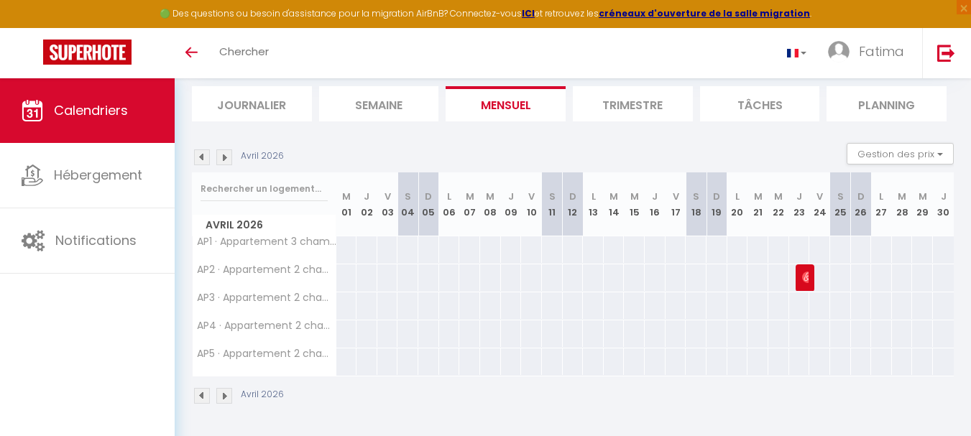
click at [224, 153] on img at bounding box center [224, 158] width 16 height 16
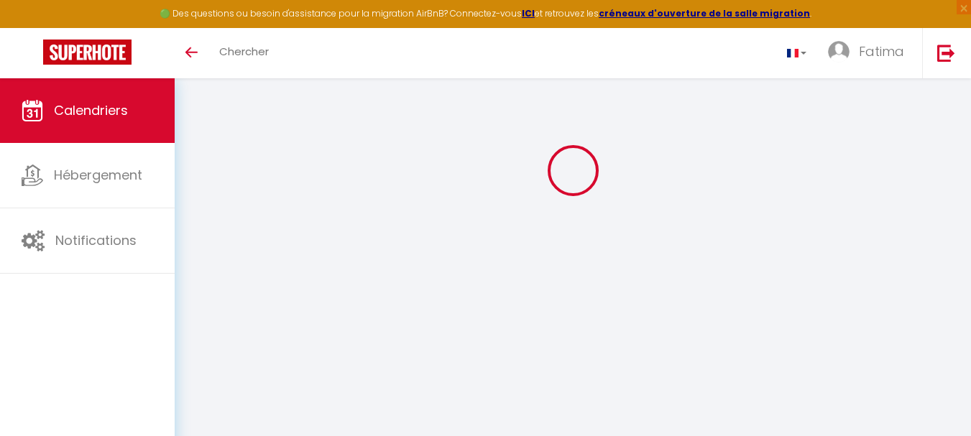
select select
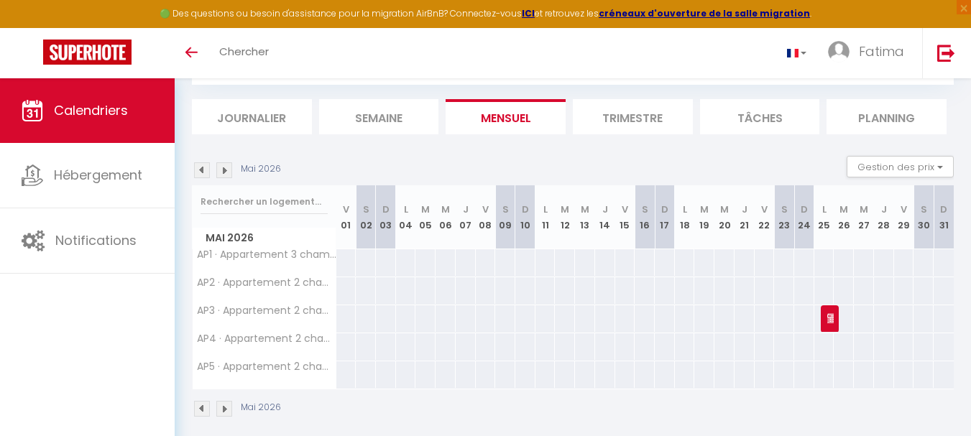
scroll to position [91, 0]
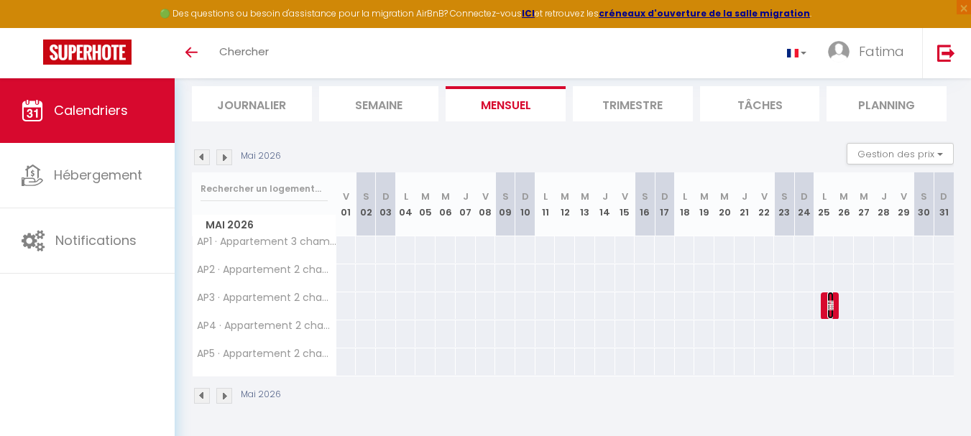
click at [832, 303] on img at bounding box center [834, 306] width 12 height 12
select select "OK"
select select "KO"
select select "0"
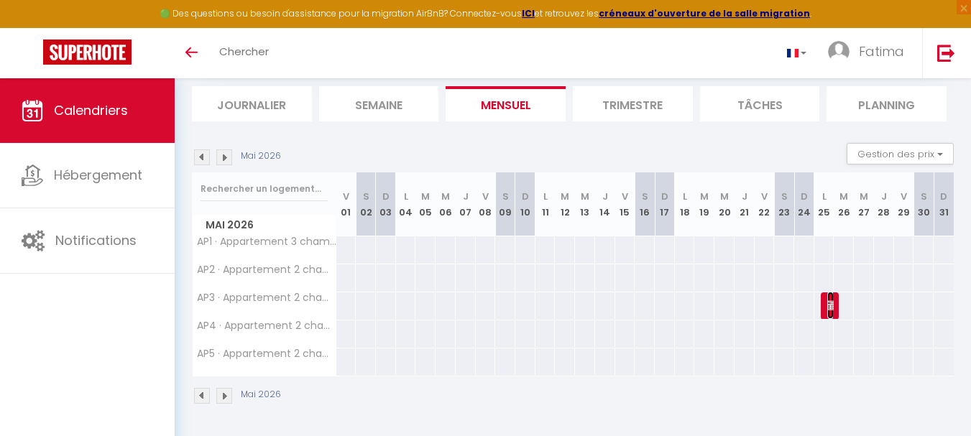
select select "1"
select select
